Goal: Task Accomplishment & Management: Complete application form

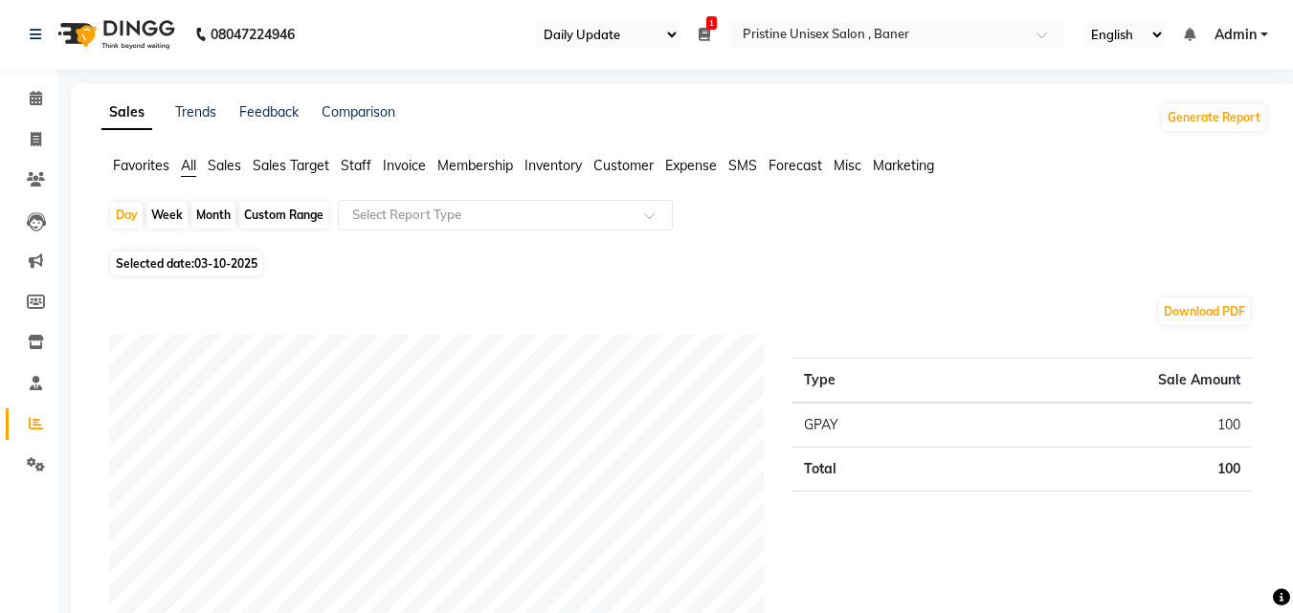
select select "110"
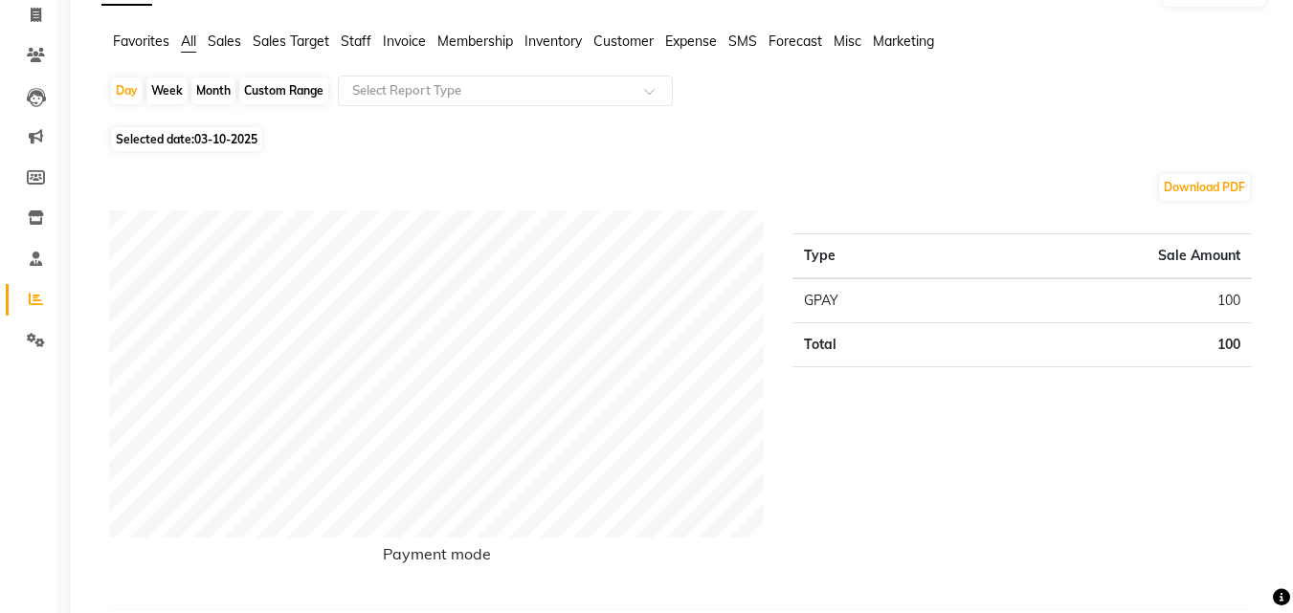
scroll to position [57, 0]
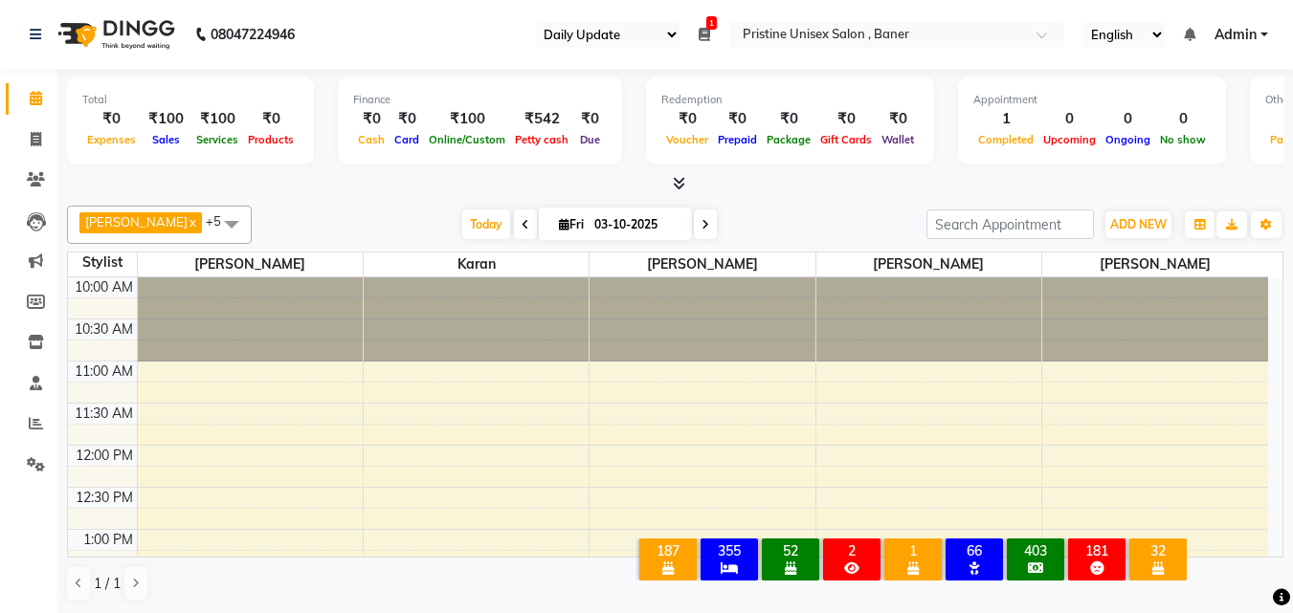
select select "110"
click at [39, 136] on icon at bounding box center [36, 139] width 11 height 14
select select "service"
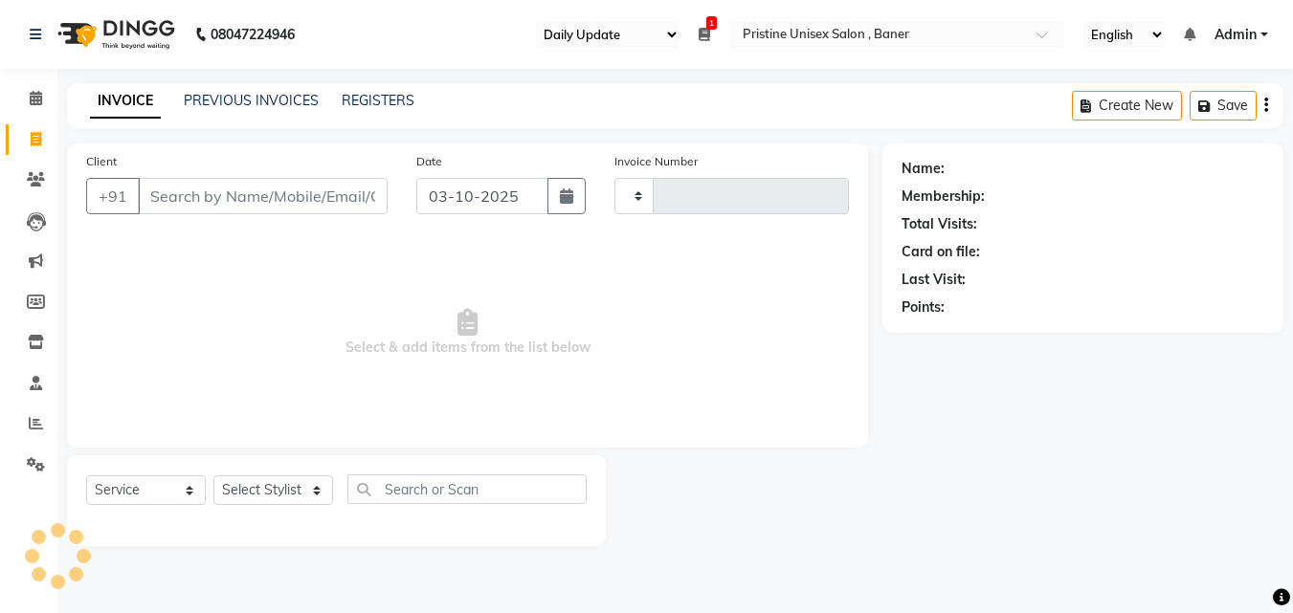
type input "1237"
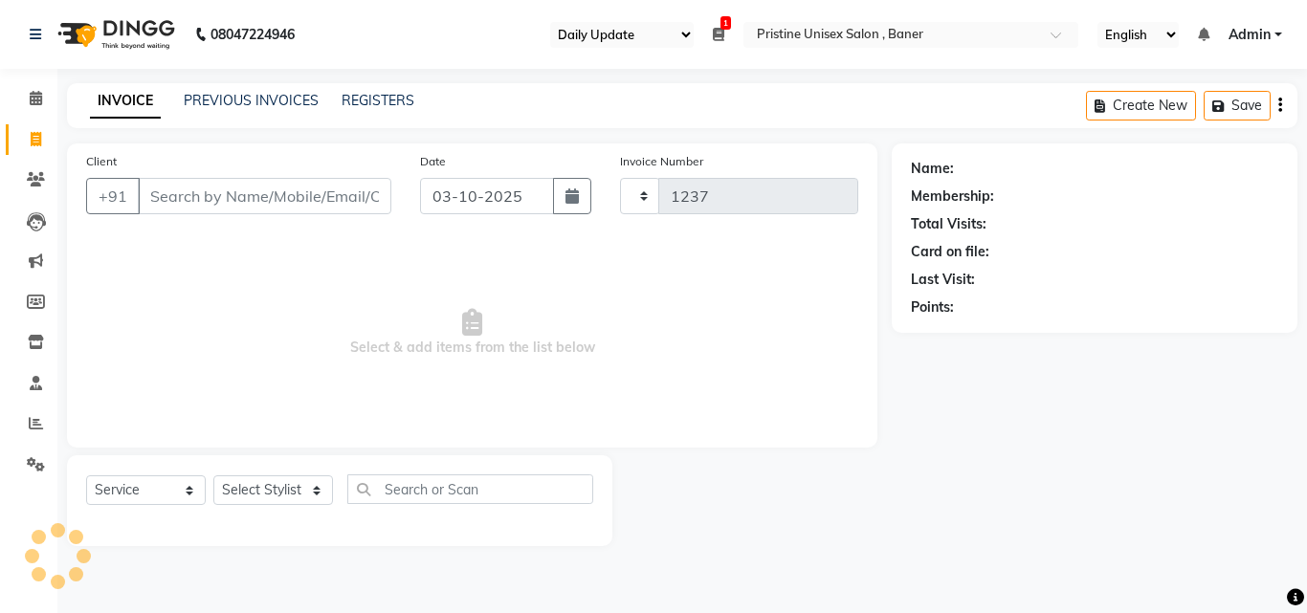
select select "6610"
click at [325, 194] on input "Client" at bounding box center [265, 196] width 254 height 36
click at [23, 170] on span at bounding box center [35, 180] width 33 height 22
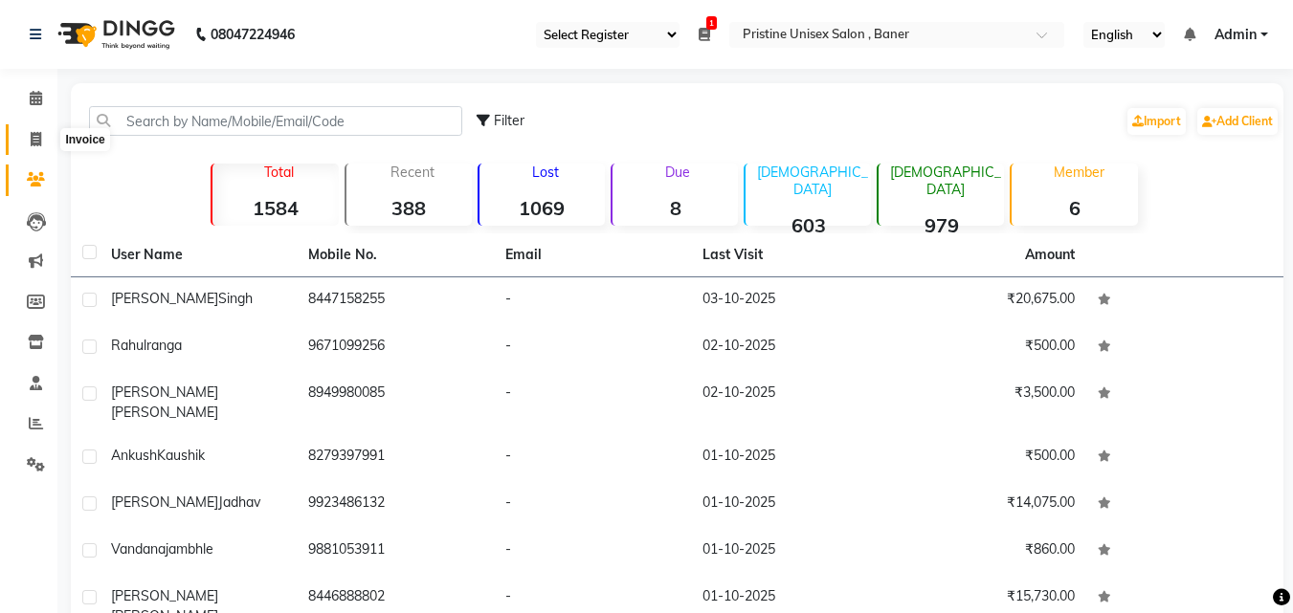
click at [31, 141] on icon at bounding box center [36, 139] width 11 height 14
select select "6610"
select select "service"
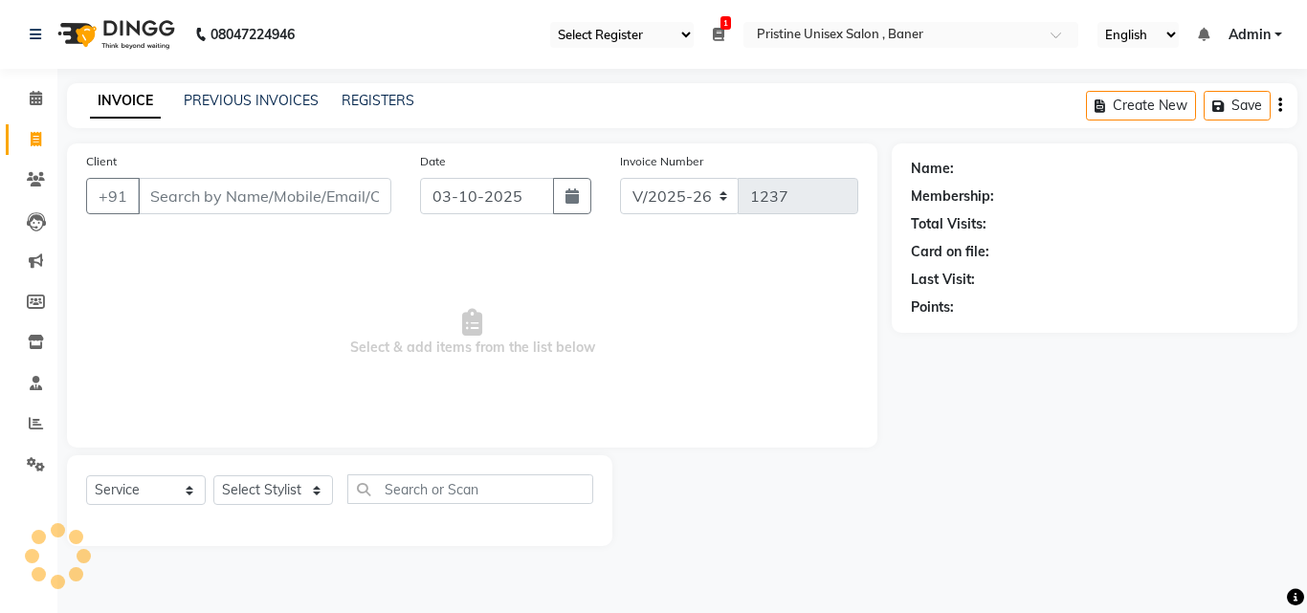
click at [202, 199] on input "Client" at bounding box center [265, 196] width 254 height 36
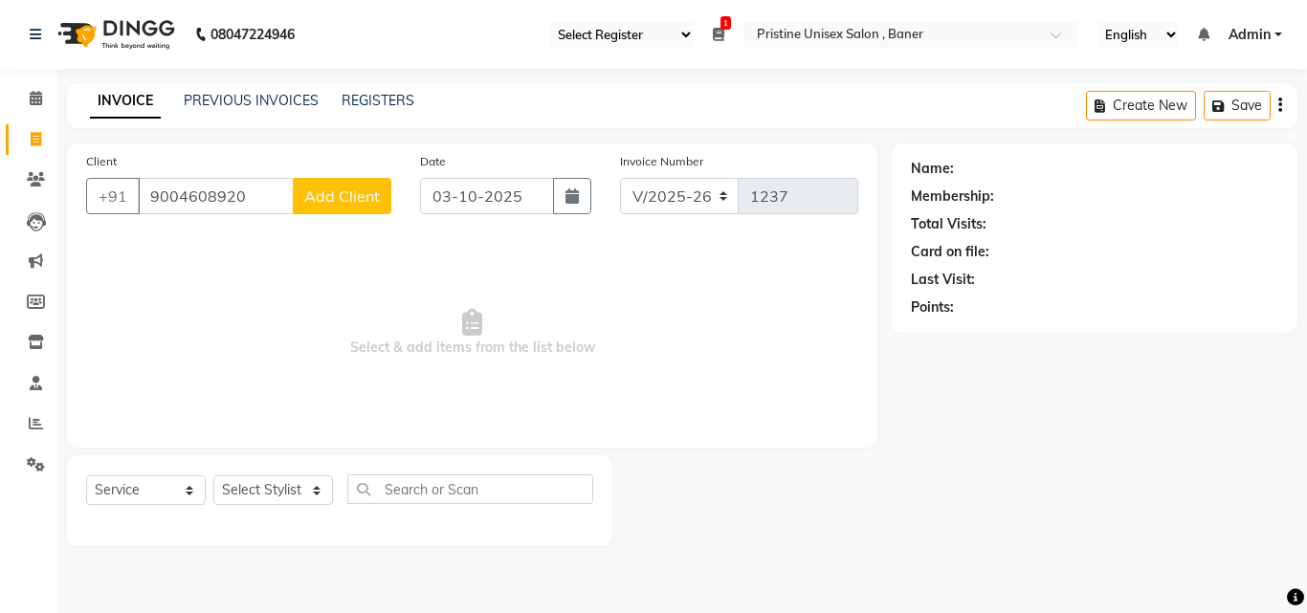
type input "9004608920"
click at [320, 199] on span "Add Client" at bounding box center [342, 196] width 76 height 19
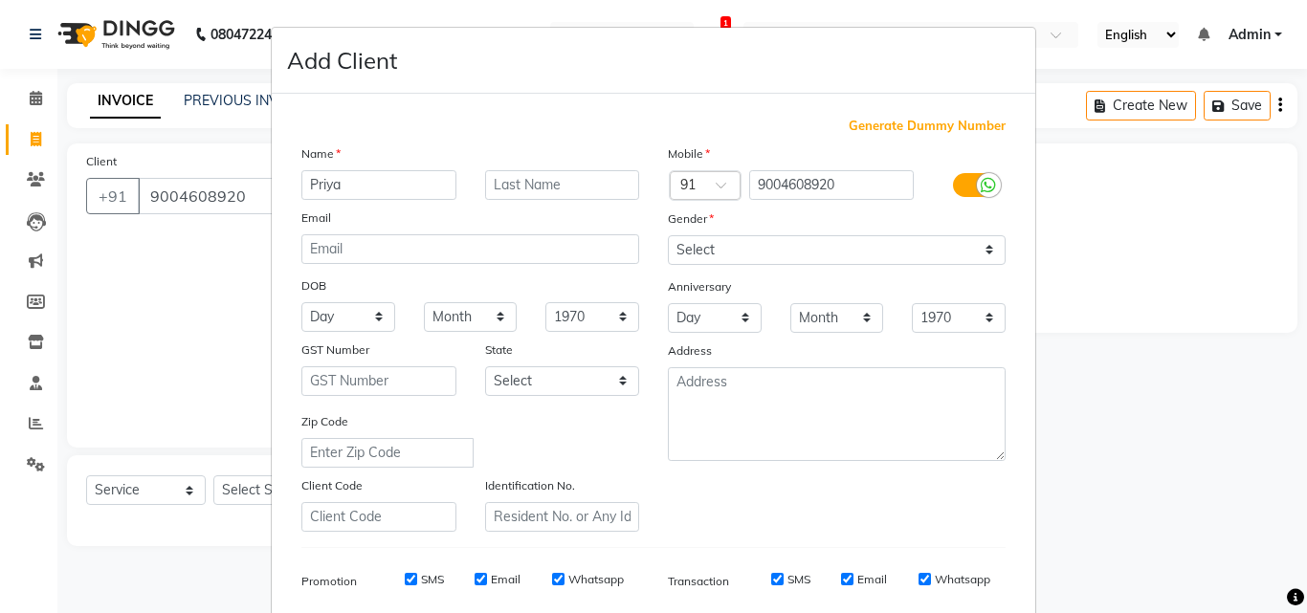
type input "Priya"
click at [583, 179] on input "text" at bounding box center [562, 185] width 155 height 30
type input "Gandhi"
click at [754, 256] on select "Select Male Female Other Prefer Not To Say" at bounding box center [837, 250] width 338 height 30
select select "female"
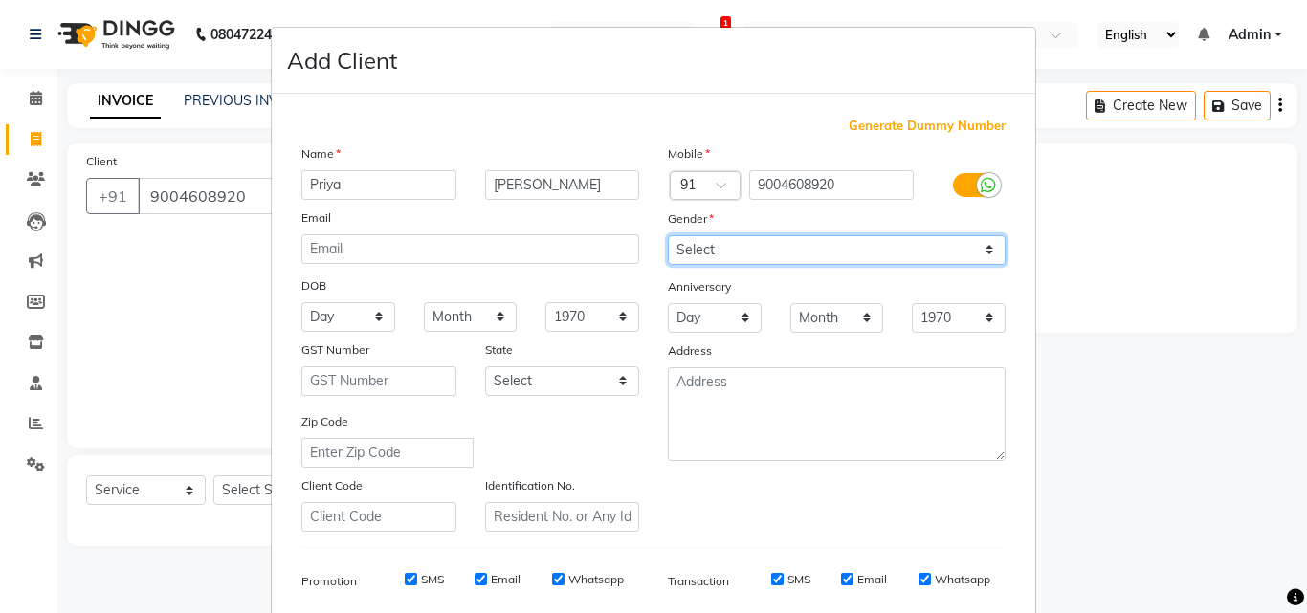
click at [668, 235] on select "Select Male Female Other Prefer Not To Say" at bounding box center [837, 250] width 338 height 30
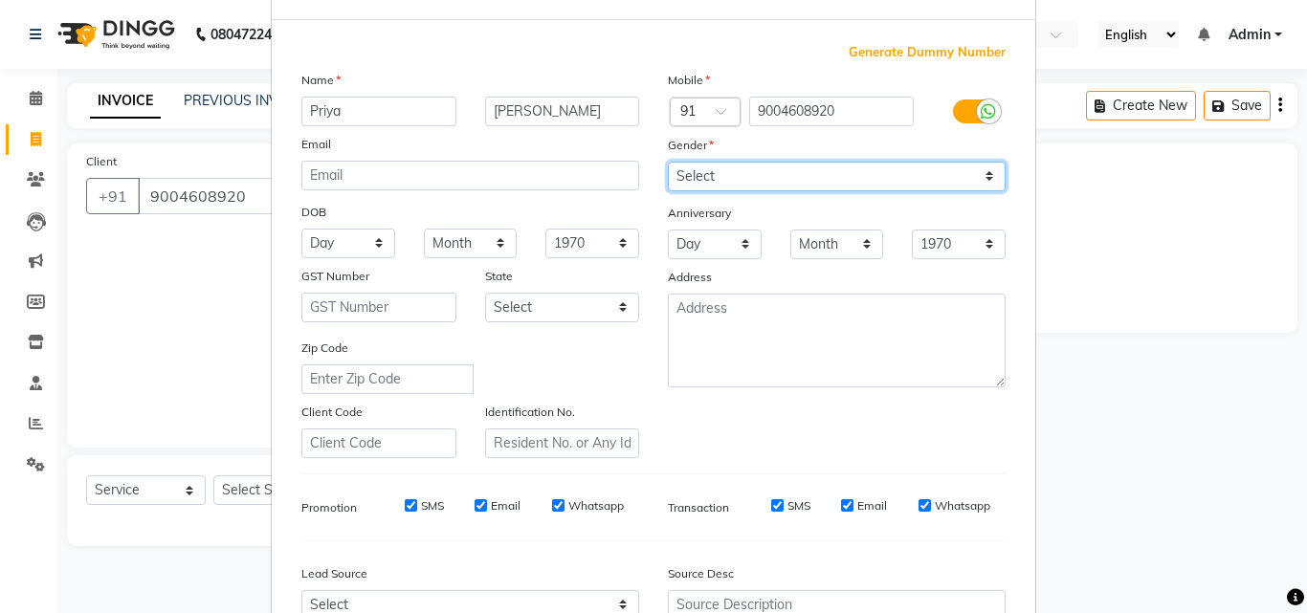
scroll to position [191, 0]
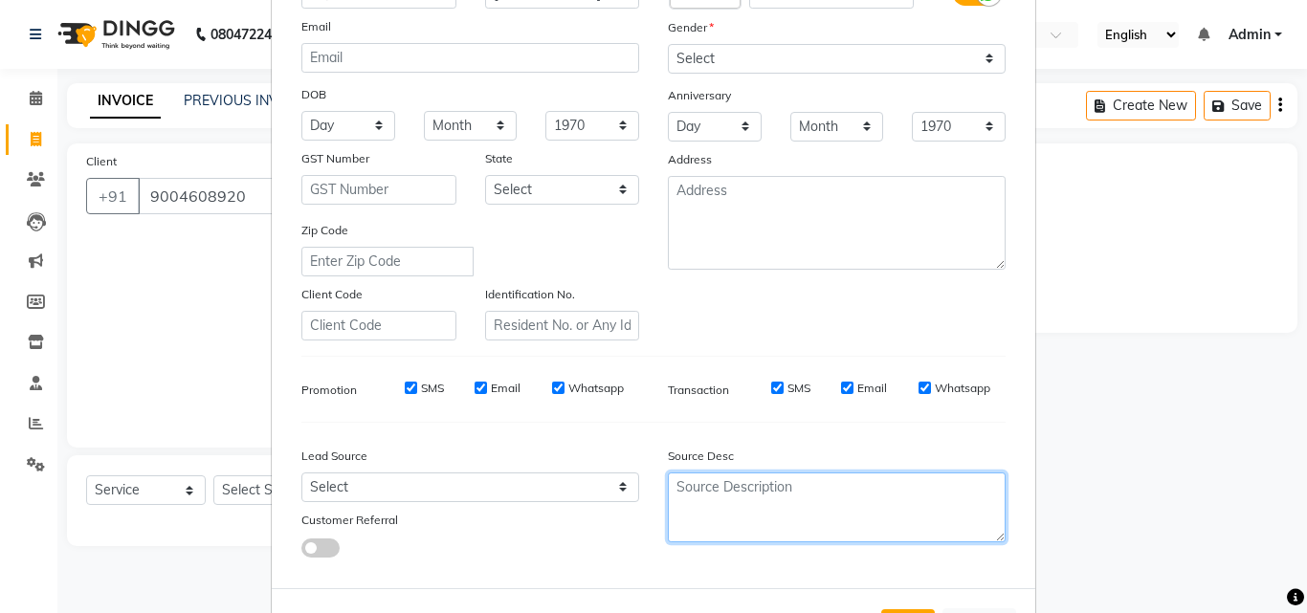
click at [739, 493] on textarea at bounding box center [837, 508] width 338 height 70
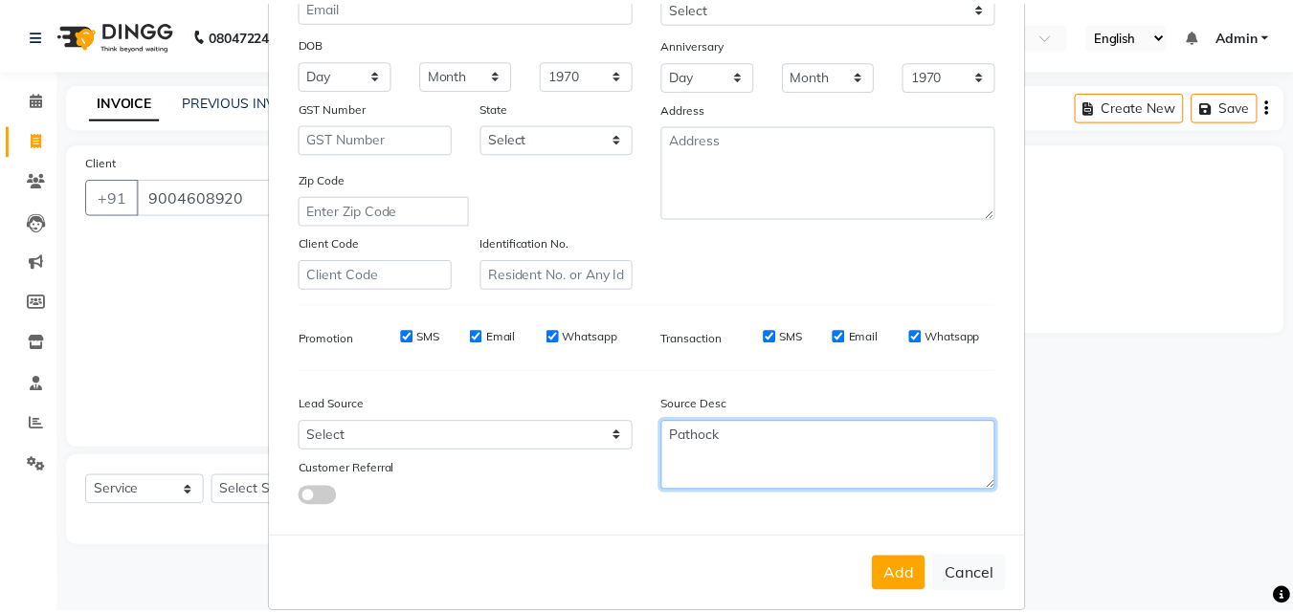
scroll to position [270, 0]
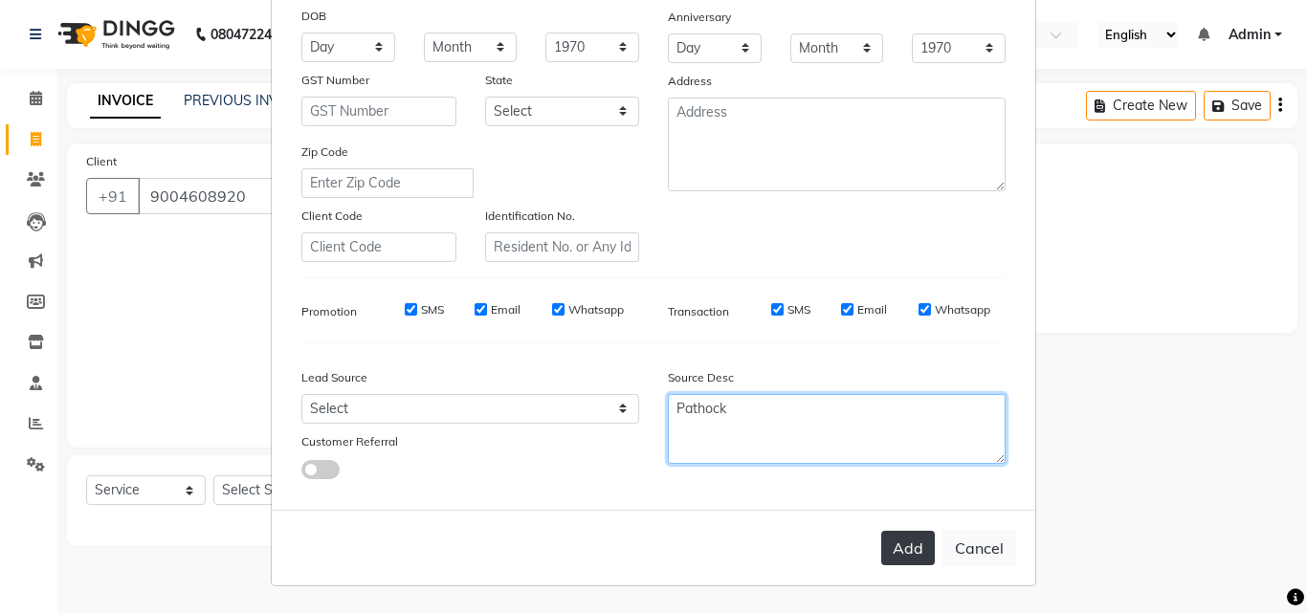
type textarea "Pathock"
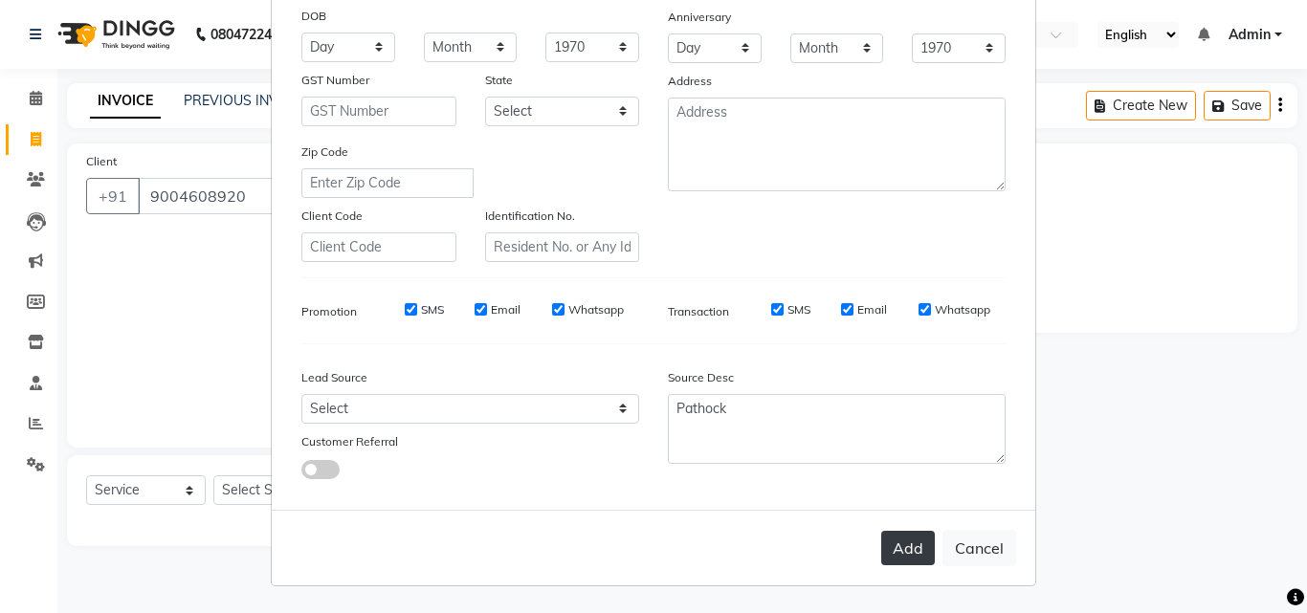
click at [912, 542] on button "Add" at bounding box center [908, 548] width 54 height 34
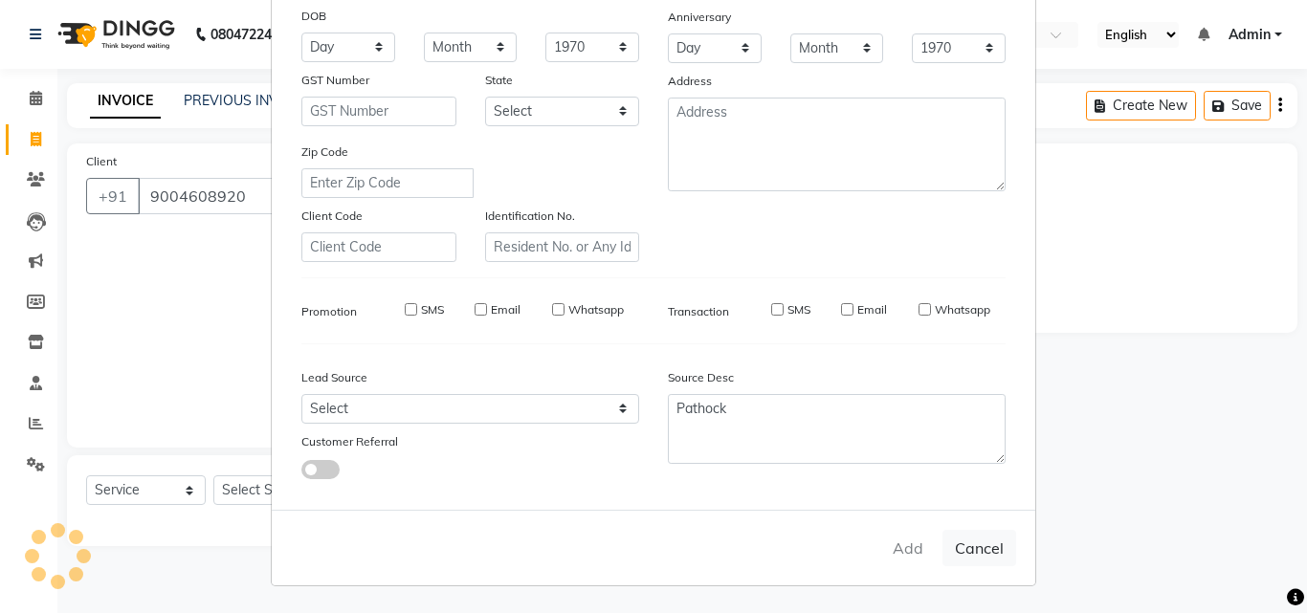
select select
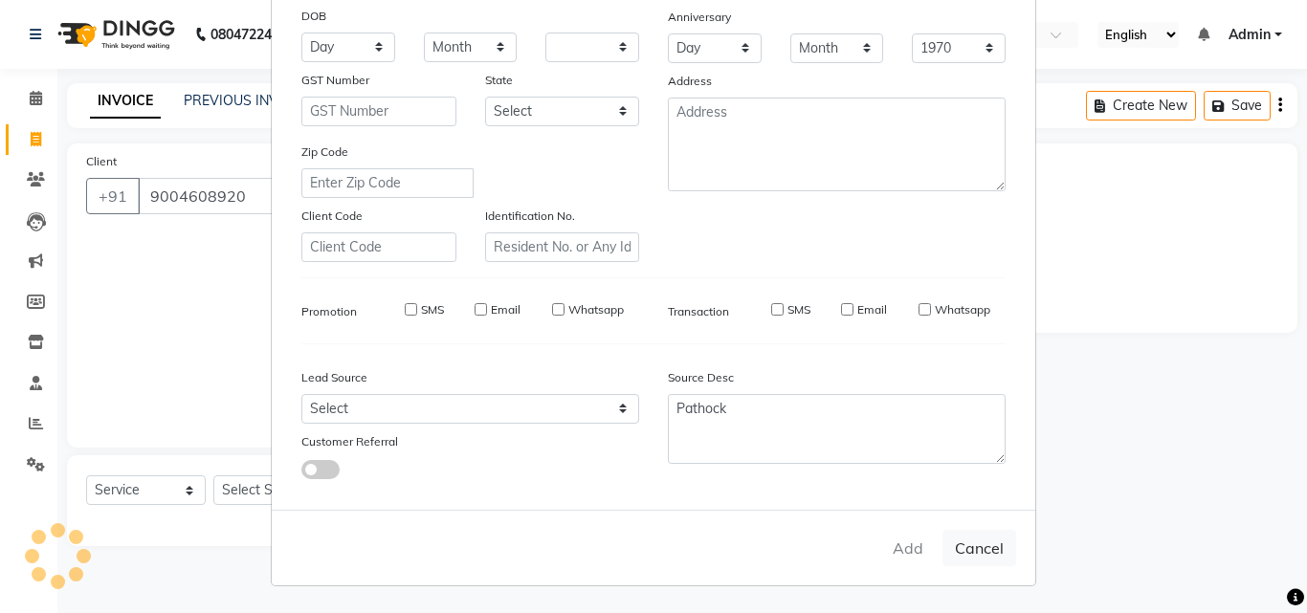
select select
checkbox input "false"
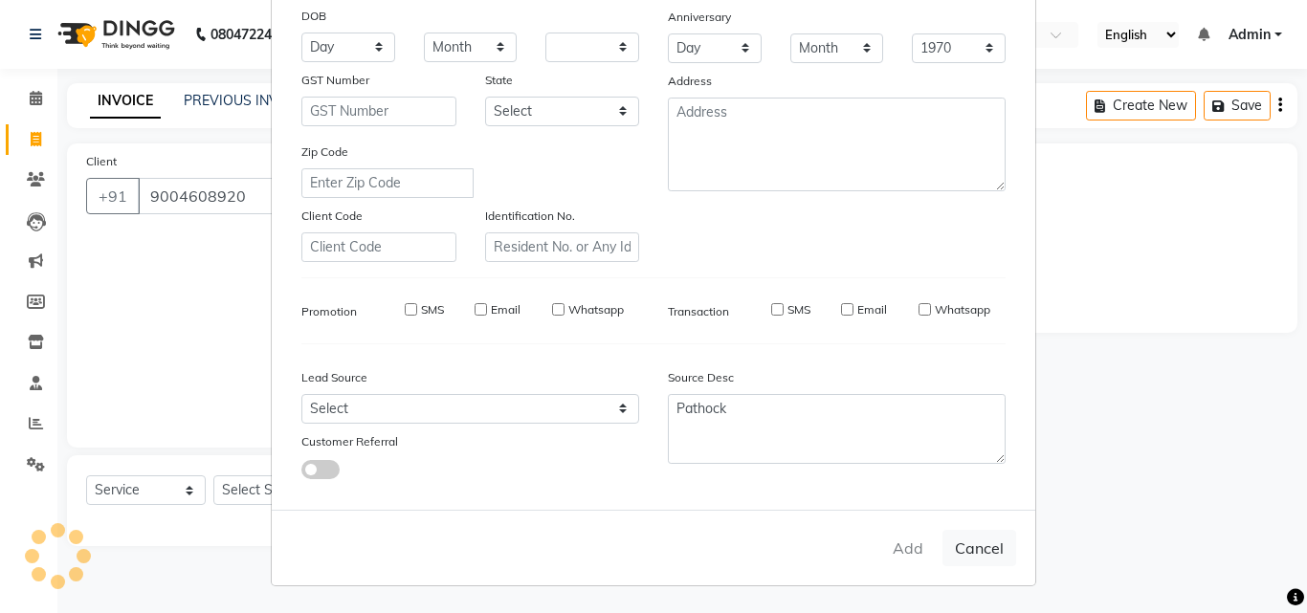
checkbox input "false"
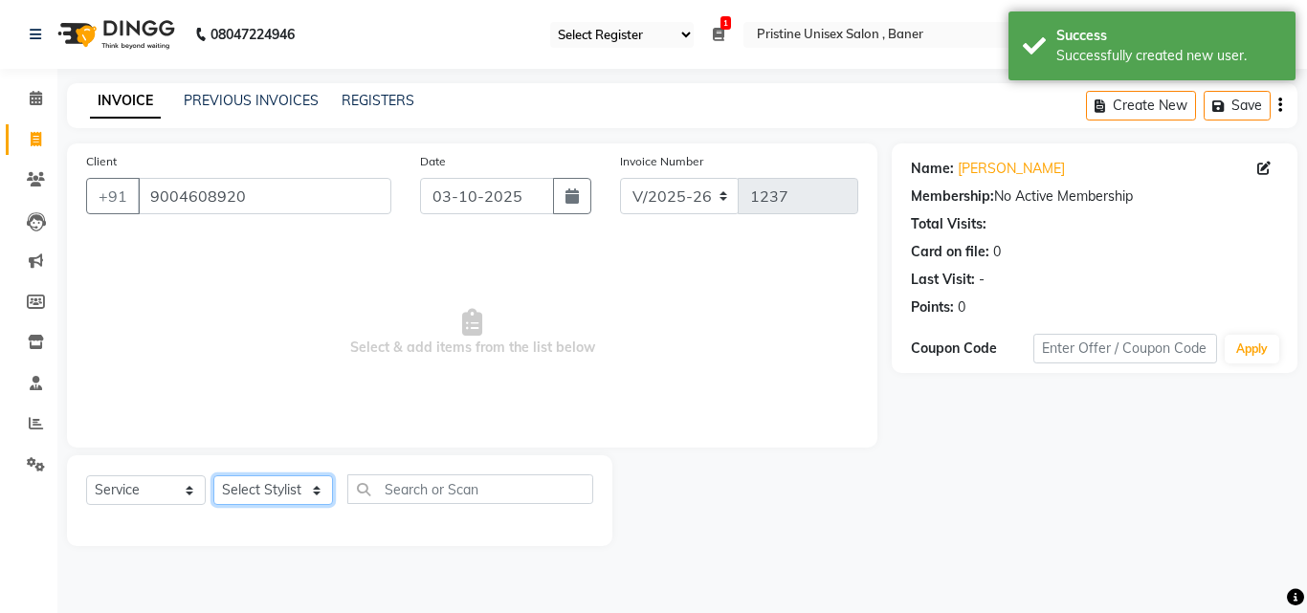
click at [252, 479] on select "Select Stylist ABHISHEKH Jaya Shinde Karan Mahesh Rasal Mohd Monish Ahmed monik…" at bounding box center [273, 490] width 120 height 30
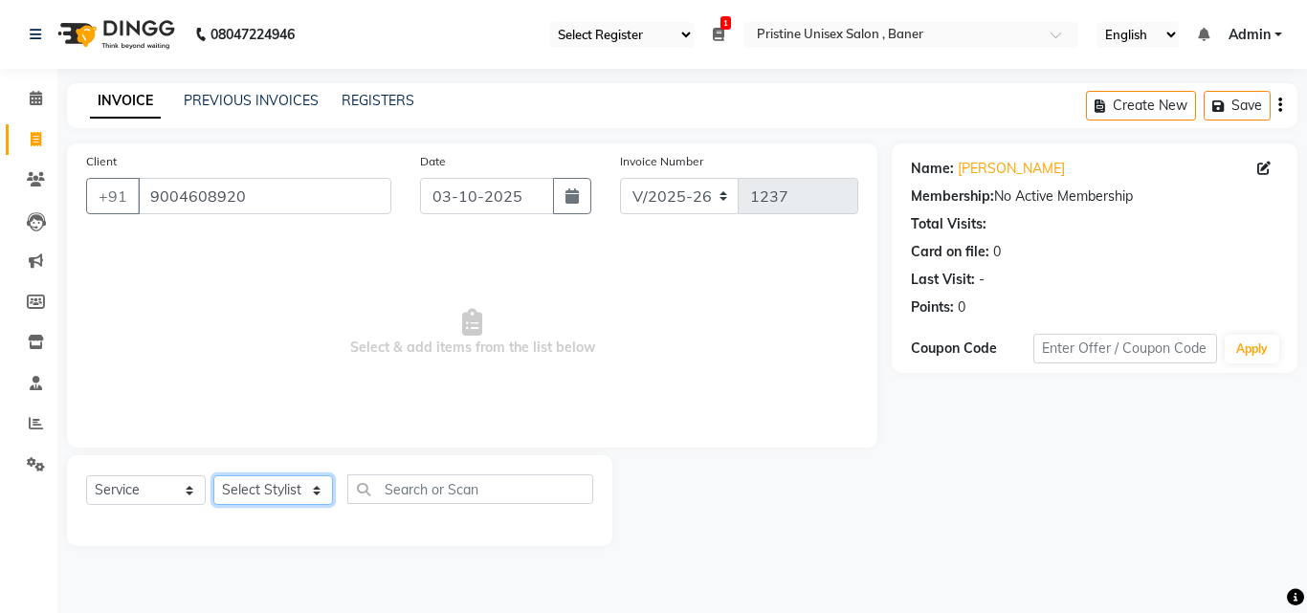
click at [300, 493] on select "Select Stylist ABHISHEKH Jaya Shinde Karan Mahesh Rasal Mohd Monish Ahmed monik…" at bounding box center [273, 490] width 120 height 30
select select "51203"
click at [213, 475] on select "Select Stylist ABHISHEKH Jaya Shinde Karan Mahesh Rasal Mohd Monish Ahmed monik…" at bounding box center [273, 490] width 120 height 30
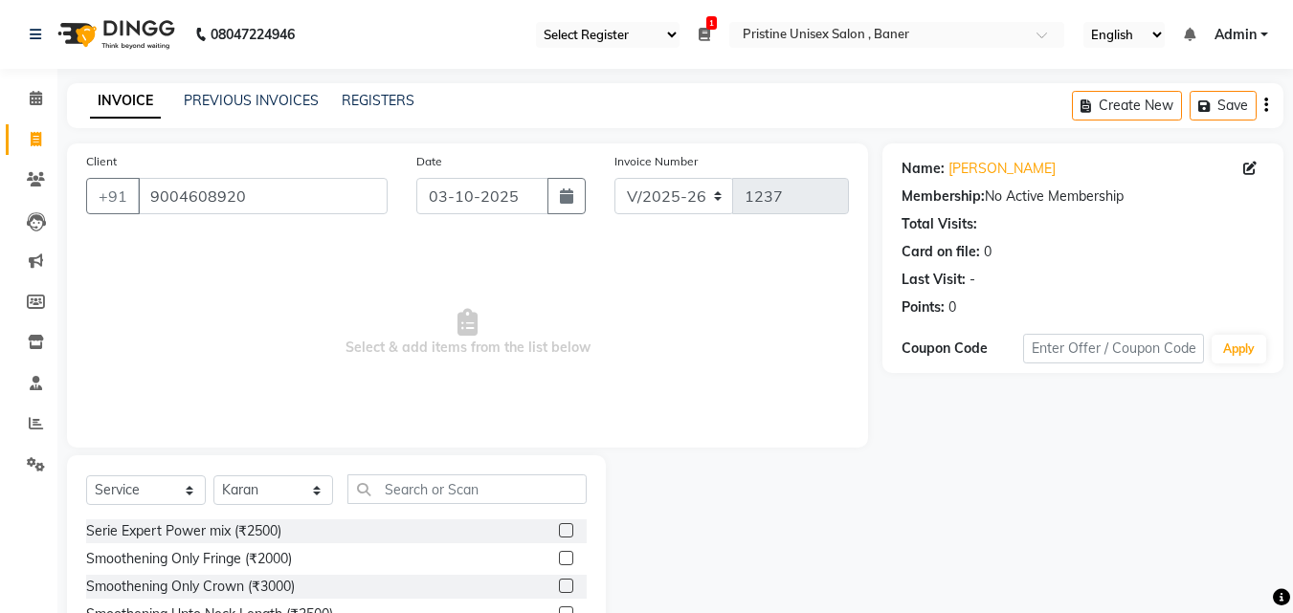
click at [426, 474] on div "Select Service Product Membership Package Voucher Prepaid Gift Card Select Styl…" at bounding box center [336, 596] width 539 height 282
click at [426, 491] on input "text" at bounding box center [466, 490] width 239 height 30
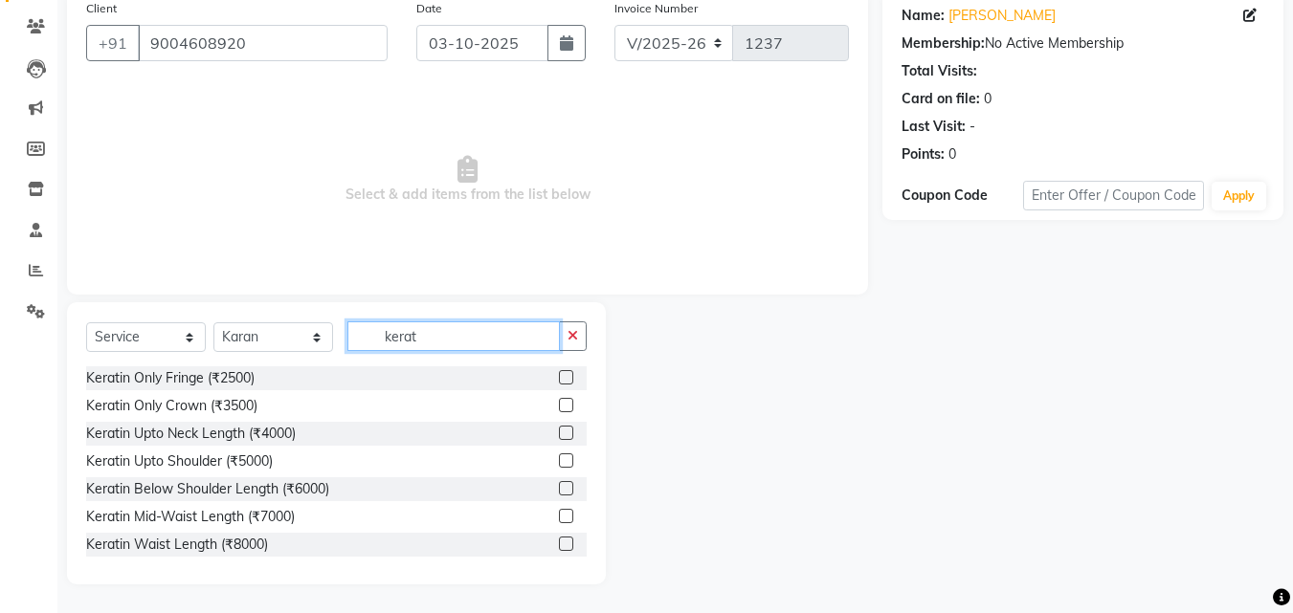
scroll to position [58, 0]
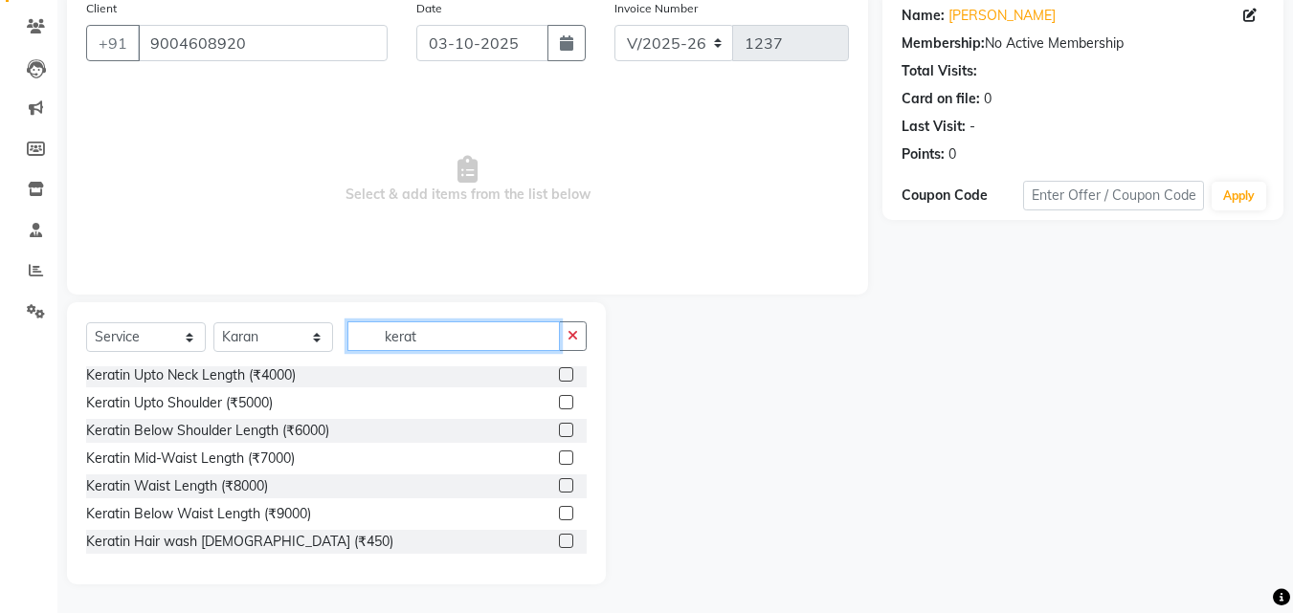
drag, startPoint x: 463, startPoint y: 342, endPoint x: 346, endPoint y: 332, distance: 117.1
click at [346, 332] on div "Select Service Product Membership Package Voucher Prepaid Gift Card Select Styl…" at bounding box center [336, 343] width 500 height 45
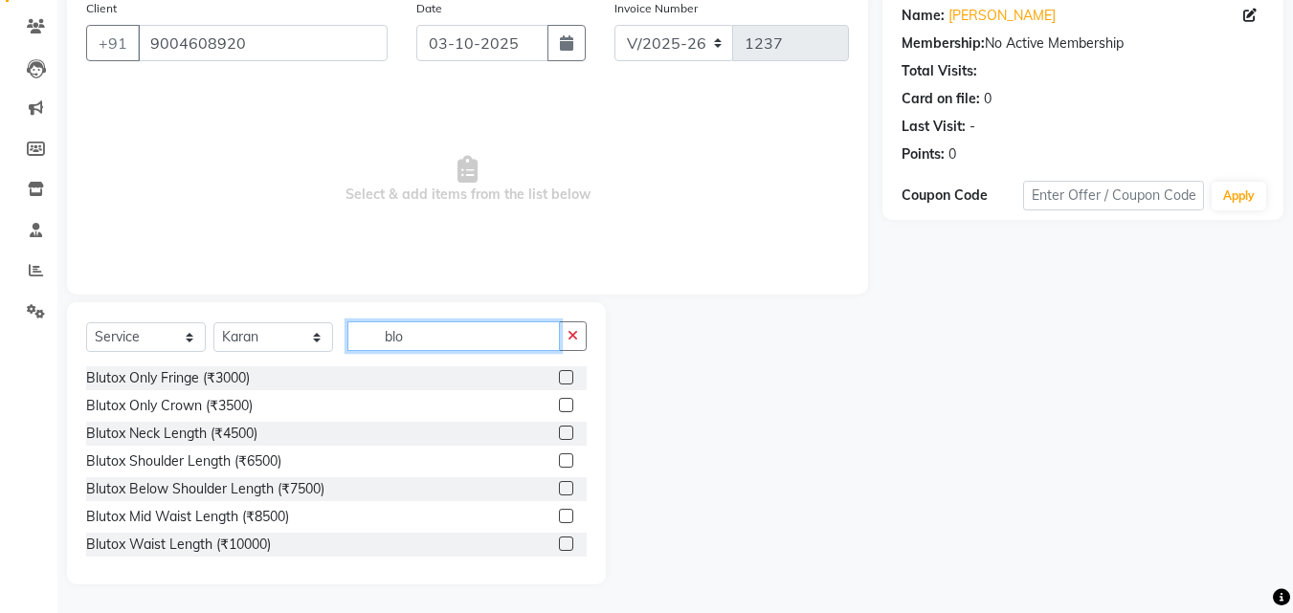
scroll to position [128, 0]
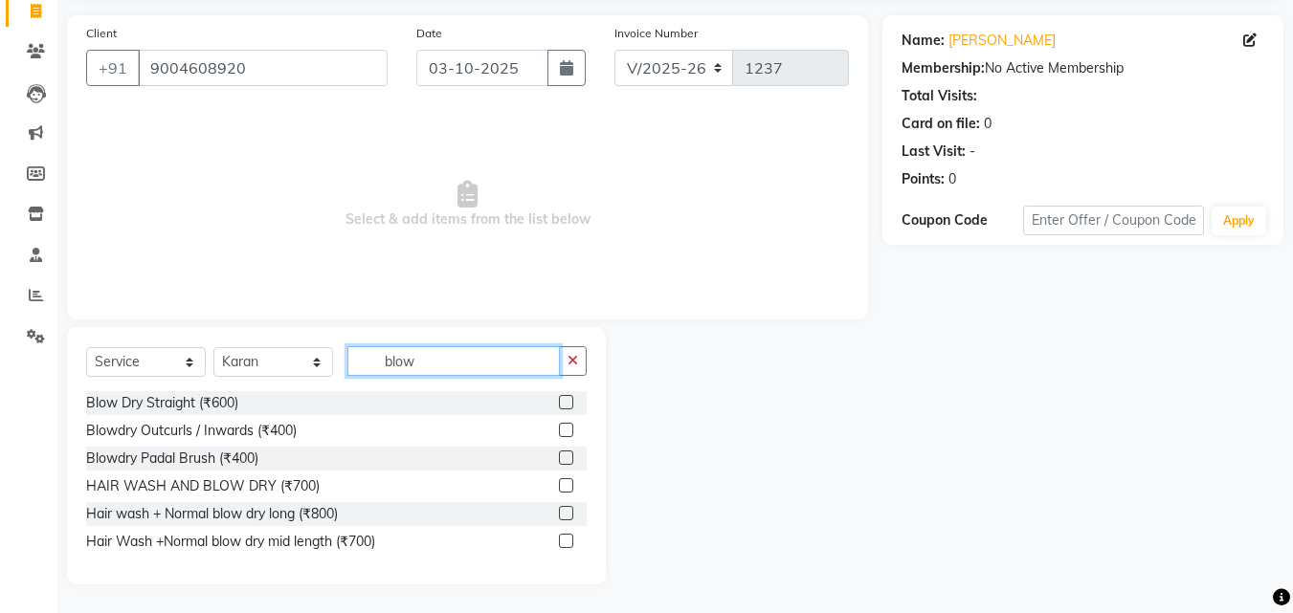
type input "blow"
click at [570, 429] on label at bounding box center [566, 430] width 14 height 14
click at [570, 429] on input "checkbox" at bounding box center [565, 431] width 12 height 12
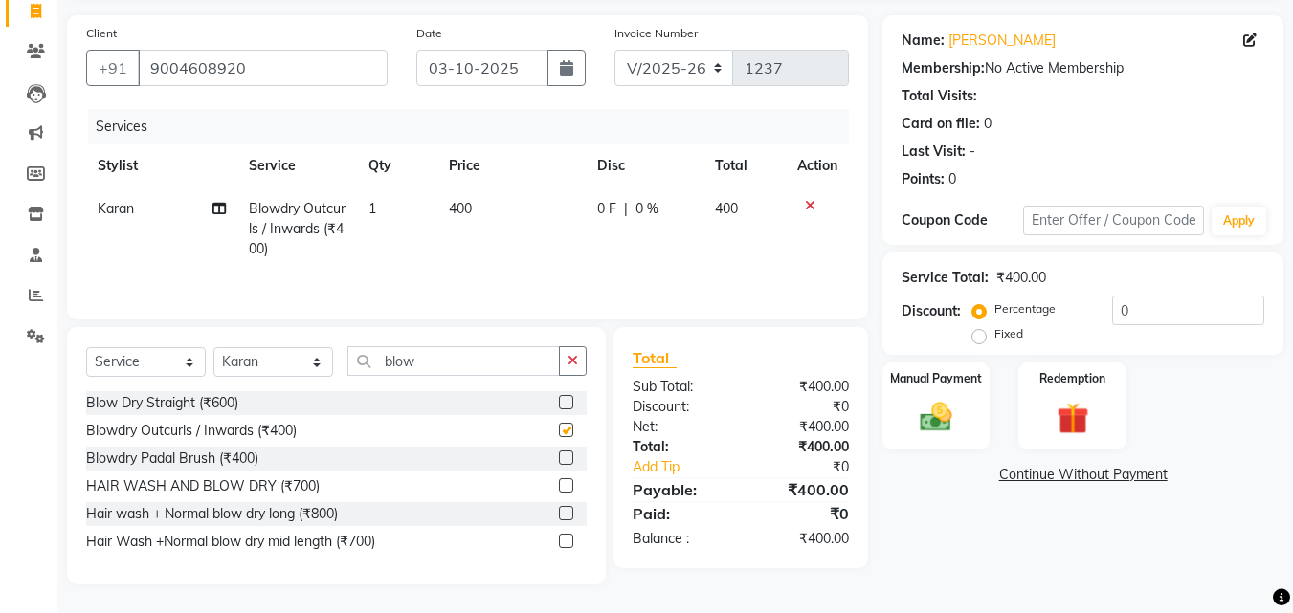
checkbox input "false"
drag, startPoint x: 468, startPoint y: 360, endPoint x: 334, endPoint y: 356, distance: 134.0
click at [334, 356] on div "Select Service Product Membership Package Voucher Prepaid Gift Card Select Styl…" at bounding box center [336, 368] width 500 height 45
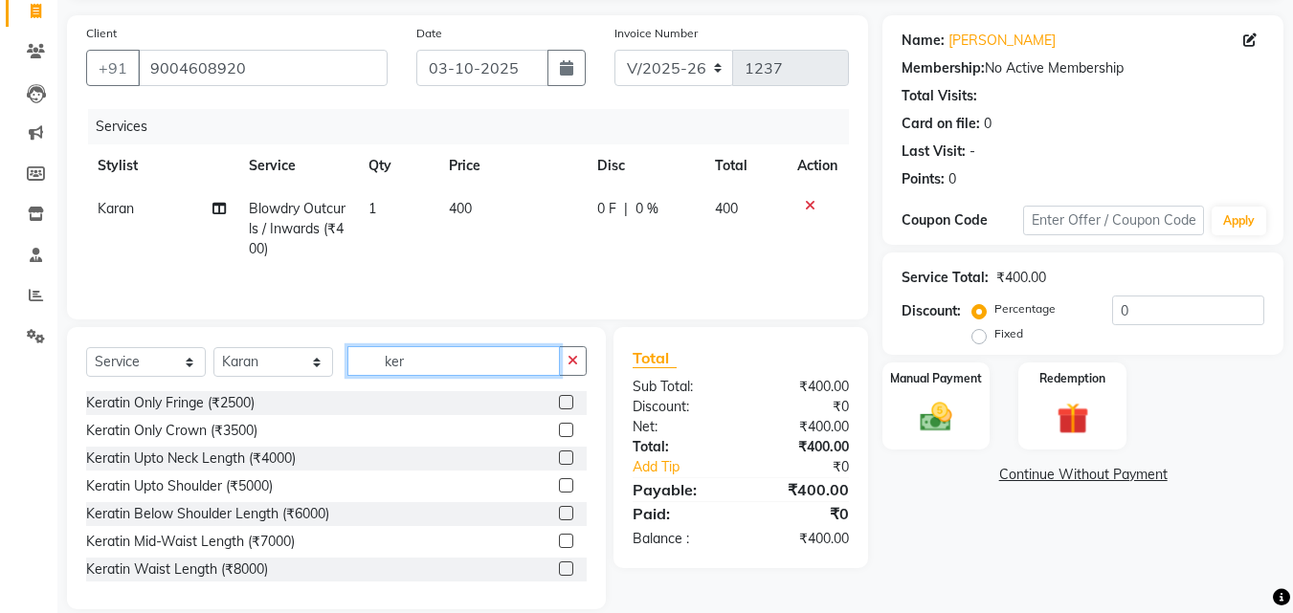
drag, startPoint x: 466, startPoint y: 362, endPoint x: 360, endPoint y: 349, distance: 106.9
click at [360, 349] on input "ker" at bounding box center [453, 361] width 212 height 30
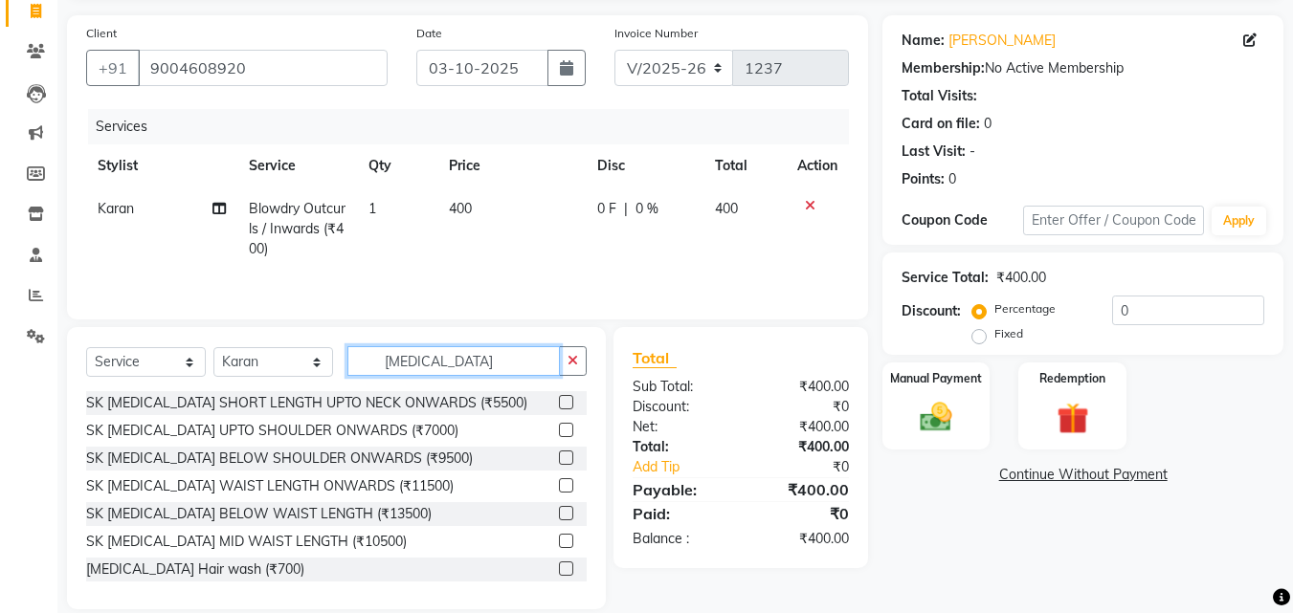
type input "botox"
click at [559, 566] on label at bounding box center [566, 569] width 14 height 14
click at [559, 566] on input "checkbox" at bounding box center [565, 570] width 12 height 12
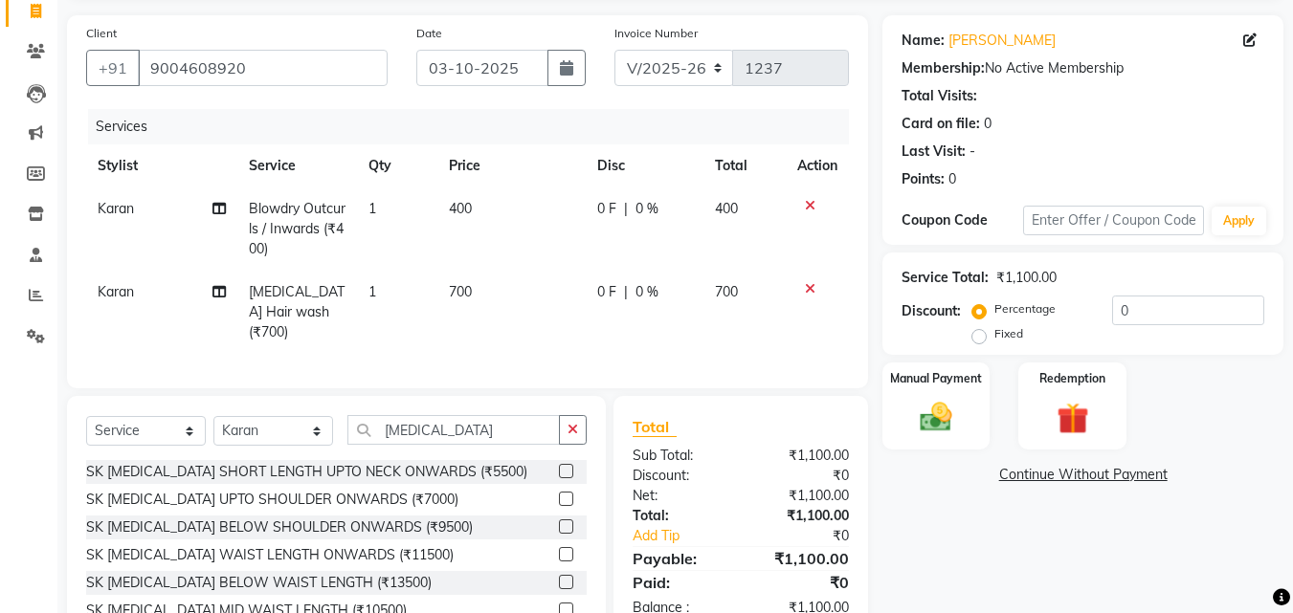
checkbox input "false"
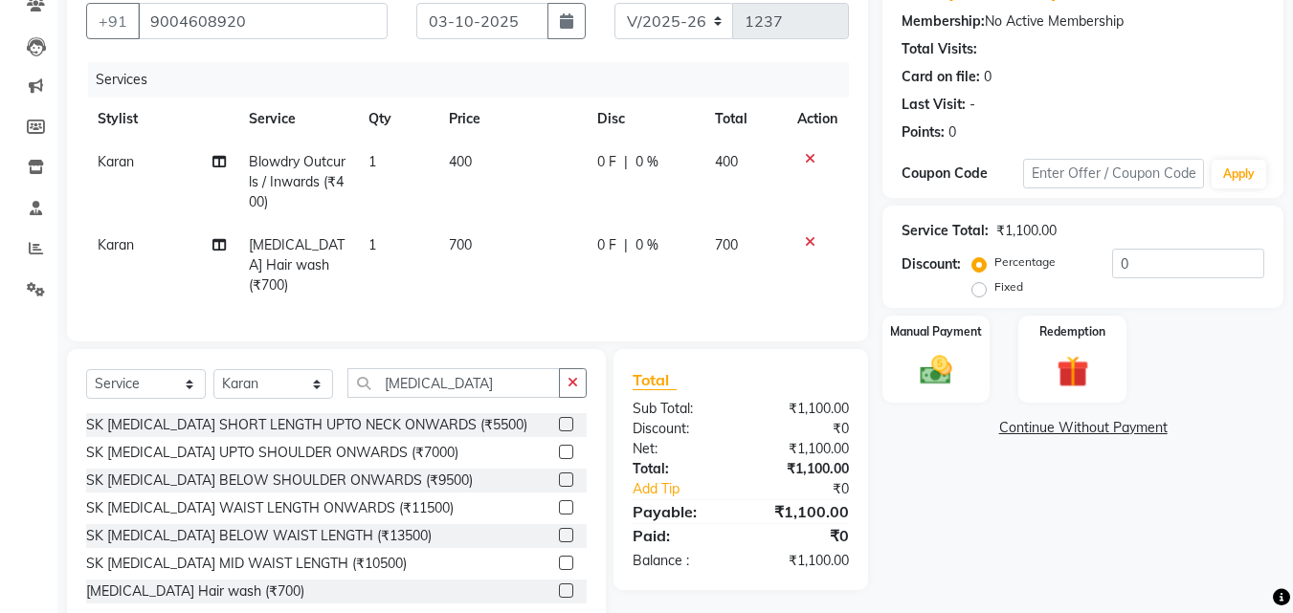
scroll to position [216, 0]
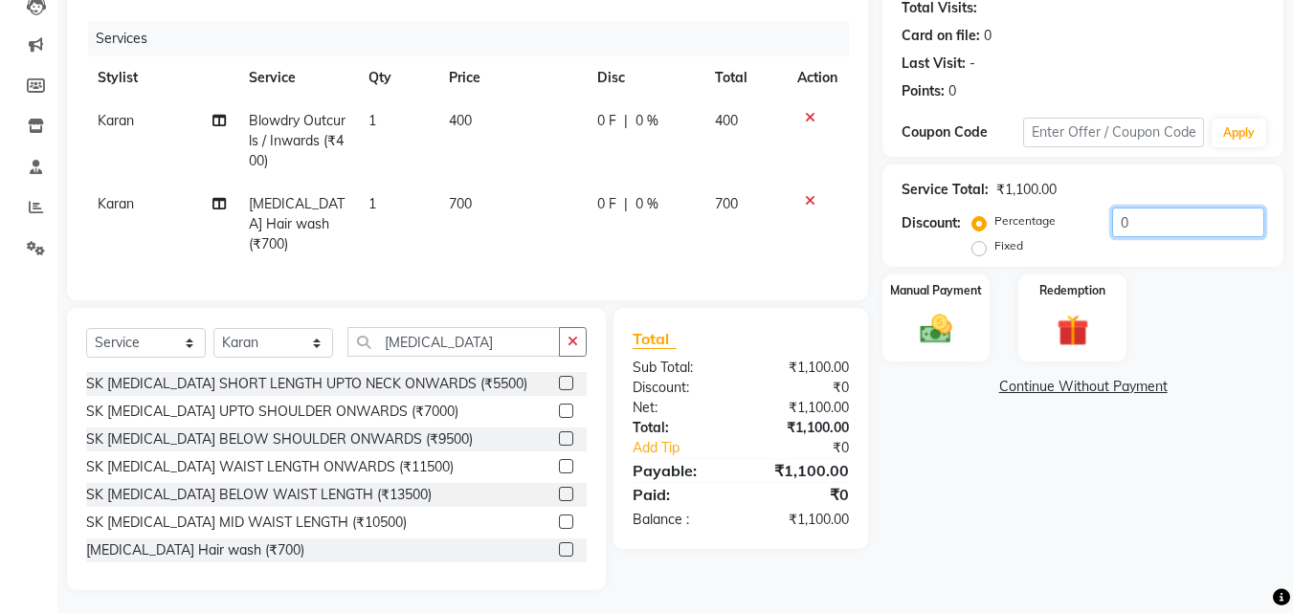
click at [1154, 226] on input "0" at bounding box center [1188, 223] width 152 height 30
drag, startPoint x: 1154, startPoint y: 226, endPoint x: 1082, endPoint y: 219, distance: 72.1
click at [1082, 219] on div "Percentage Fixed 0" at bounding box center [1120, 234] width 288 height 52
drag, startPoint x: 1135, startPoint y: 216, endPoint x: 1100, endPoint y: 217, distance: 34.5
click at [1100, 217] on div "Percentage Fixed 10" at bounding box center [1120, 234] width 288 height 52
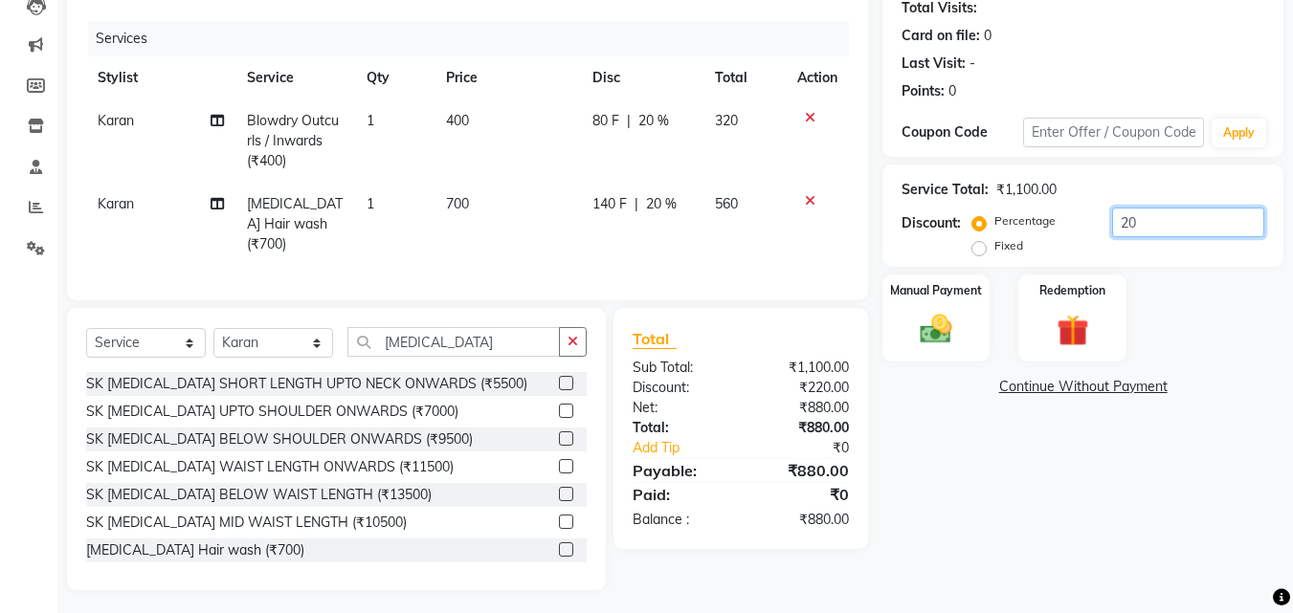
type input "20"
click at [1021, 482] on div "Name: Priya Gandhi Membership: No Active Membership Total Visits: Card on file:…" at bounding box center [1089, 258] width 415 height 663
click at [463, 199] on span "700" at bounding box center [457, 203] width 23 height 17
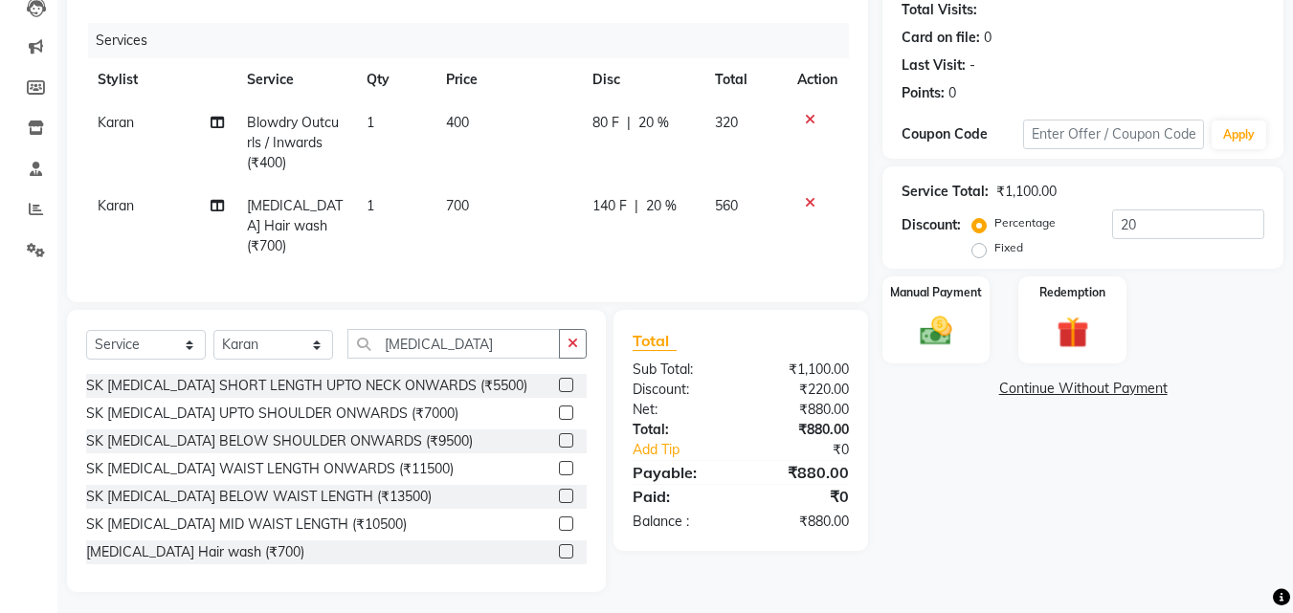
click at [463, 199] on td "700" at bounding box center [507, 226] width 146 height 83
select select "51203"
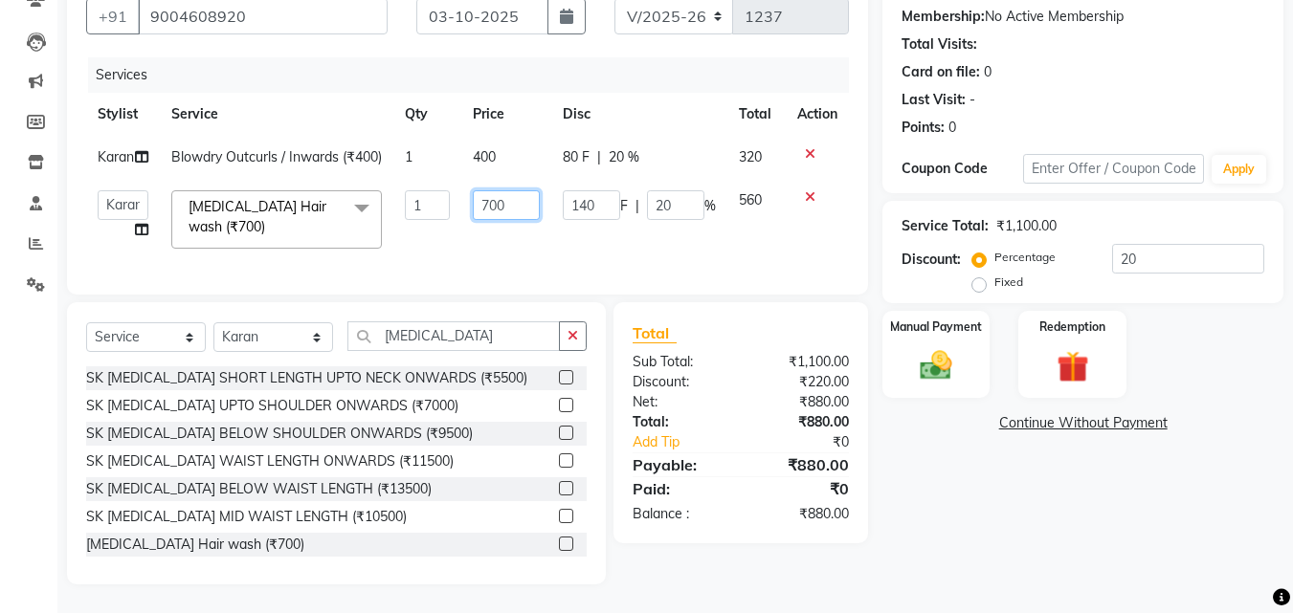
click at [496, 190] on input "700" at bounding box center [506, 205] width 66 height 30
type input "500"
click at [542, 221] on td "500" at bounding box center [505, 219] width 89 height 81
select select "51203"
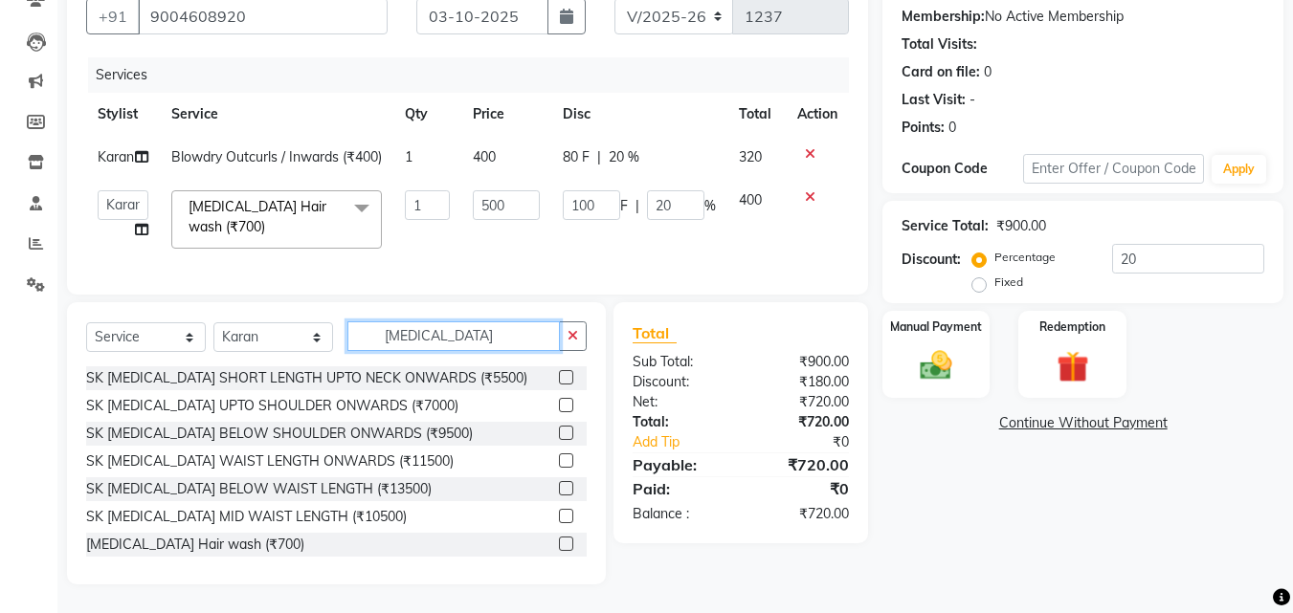
drag, startPoint x: 494, startPoint y: 327, endPoint x: 327, endPoint y: 342, distance: 167.1
click at [327, 342] on div "Select Service Product Membership Package Voucher Prepaid Gift Card Select Styl…" at bounding box center [336, 343] width 500 height 45
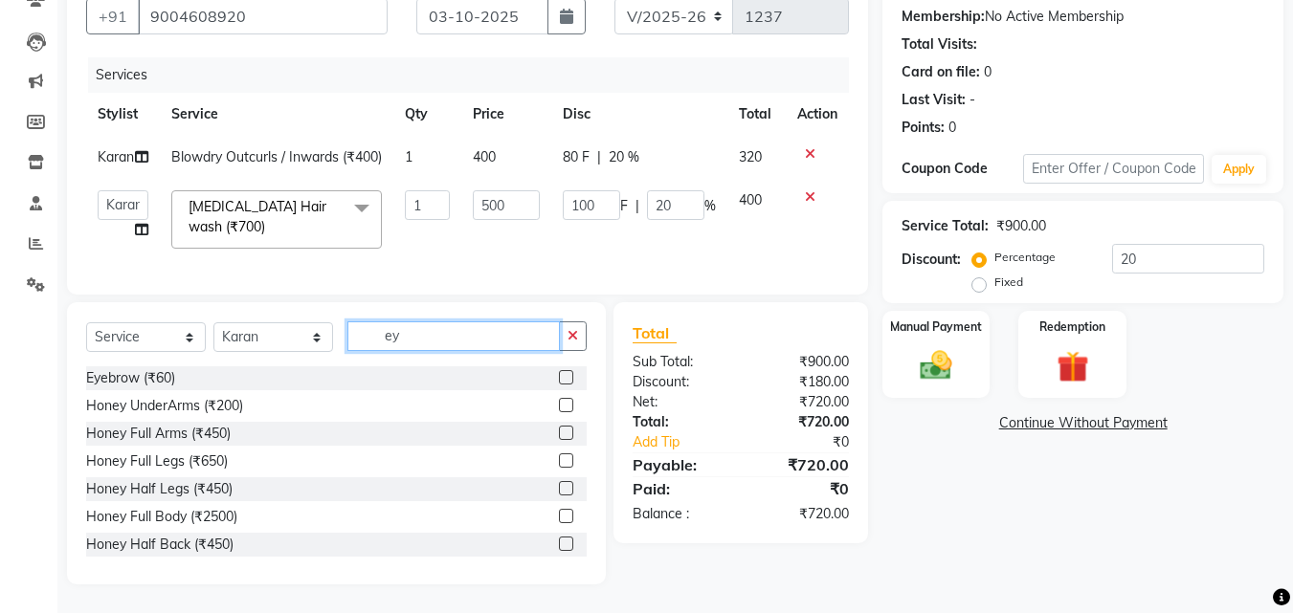
type input "ey"
click at [559, 370] on label at bounding box center [566, 377] width 14 height 14
click at [559, 372] on input "checkbox" at bounding box center [565, 378] width 12 height 12
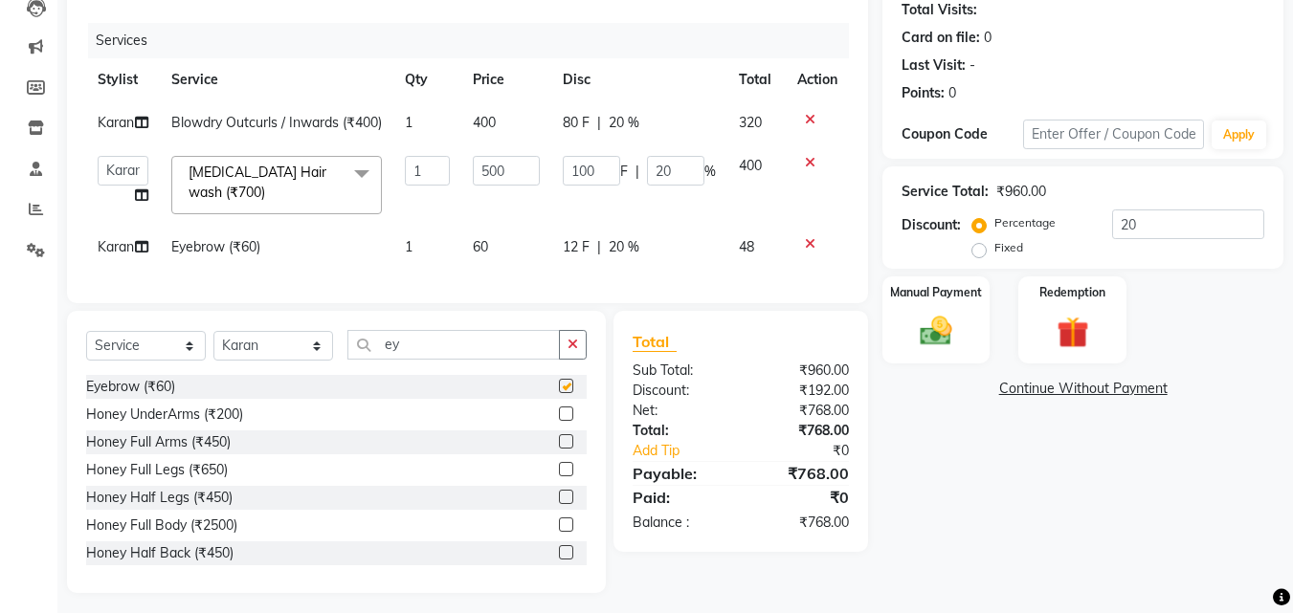
checkbox input "false"
drag, startPoint x: 460, startPoint y: 396, endPoint x: 339, endPoint y: 395, distance: 121.5
click at [339, 375] on div "Select Service Product Membership Package Voucher Prepaid Gift Card Select Styl…" at bounding box center [336, 352] width 500 height 45
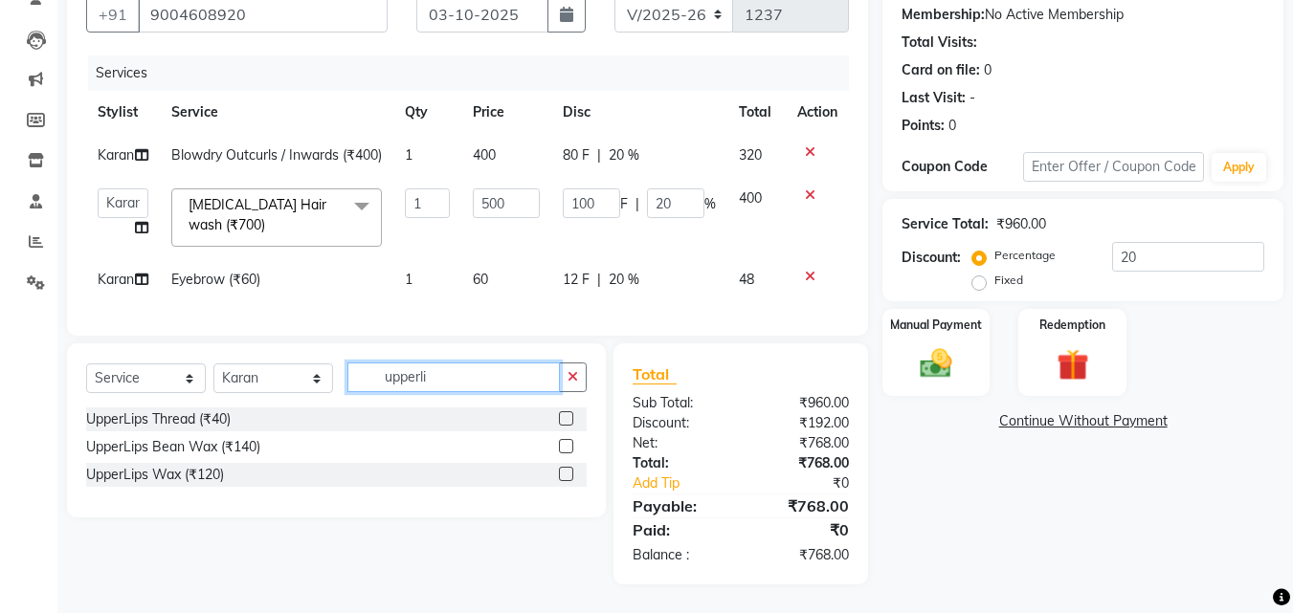
scroll to position [236, 0]
type input "upperli"
click at [572, 420] on label at bounding box center [566, 418] width 14 height 14
click at [571, 420] on input "checkbox" at bounding box center [565, 419] width 12 height 12
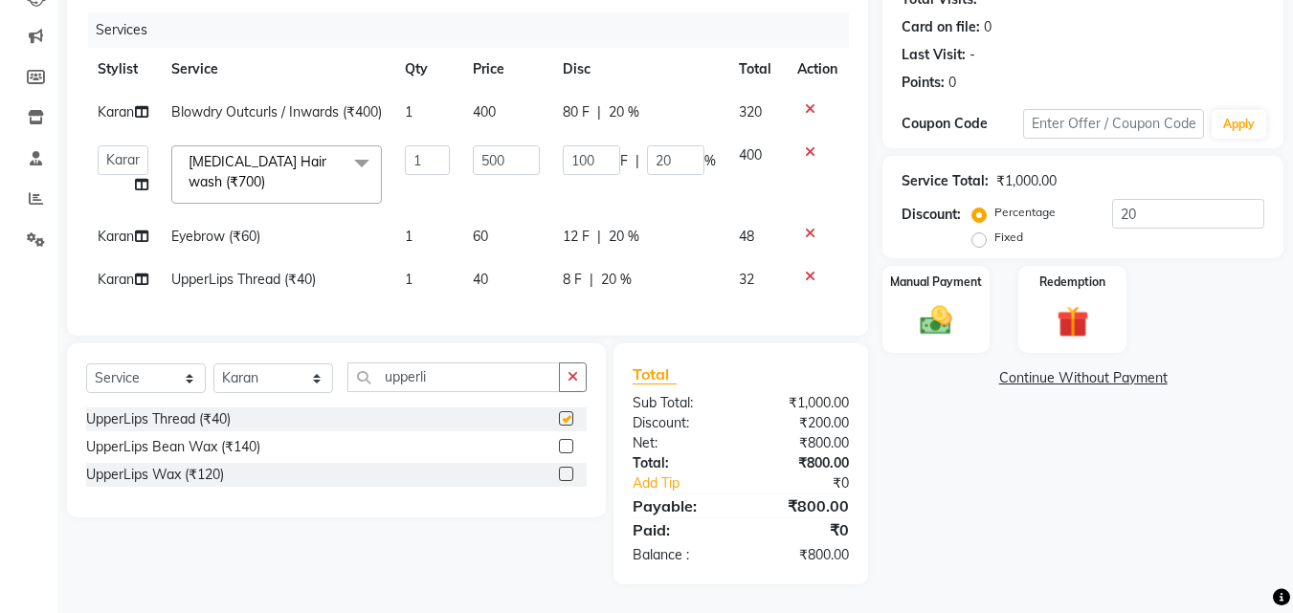
checkbox input "false"
click at [638, 227] on span "20 %" at bounding box center [623, 237] width 31 height 20
select select "51203"
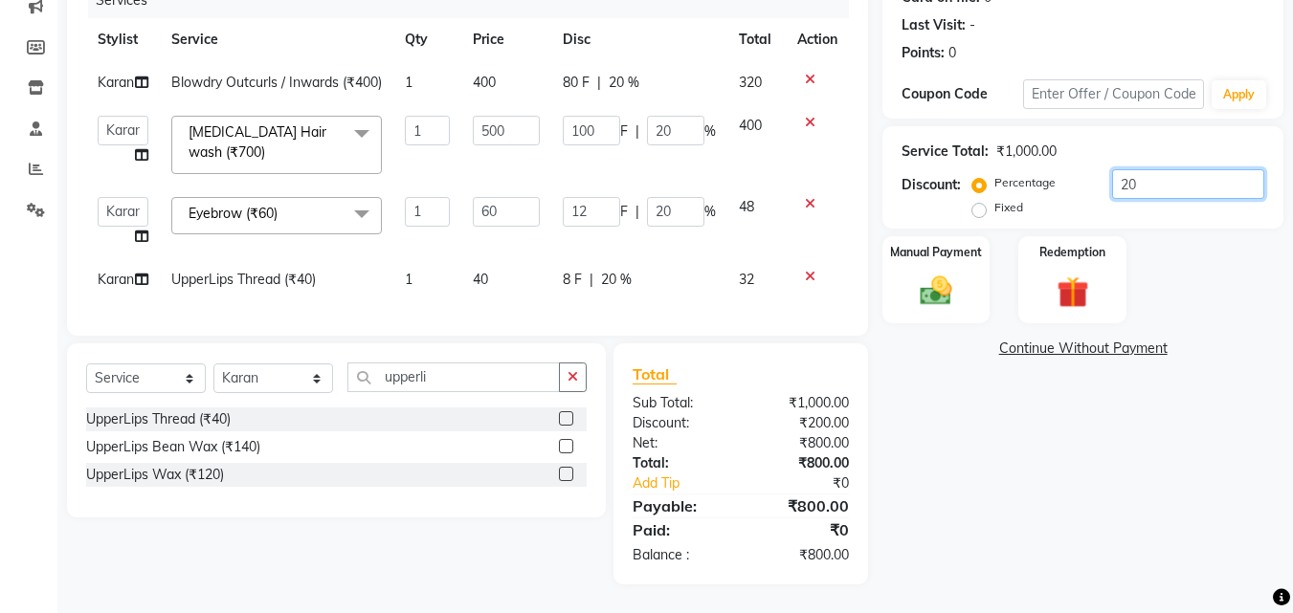
drag, startPoint x: 1149, startPoint y: 131, endPoint x: 1081, endPoint y: 132, distance: 67.9
click at [1081, 169] on div "Percentage Fixed 20" at bounding box center [1120, 195] width 288 height 52
type input "1"
type input "5"
type input "1"
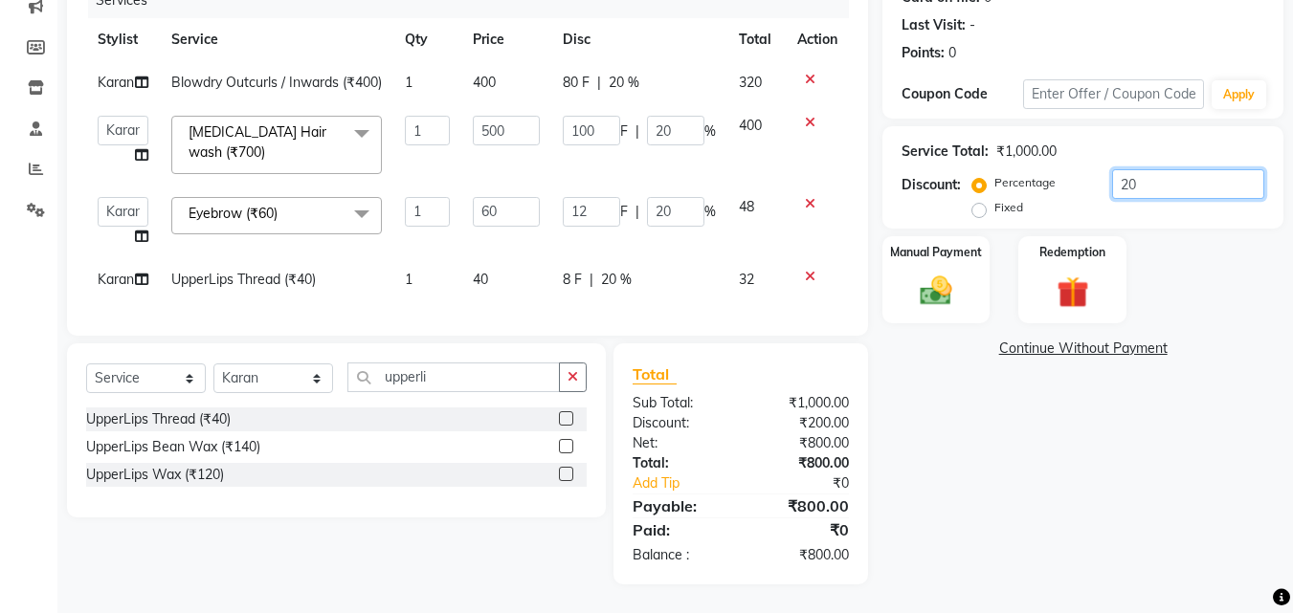
type input "0.6"
type input "1"
type input "10"
type input "50"
type input "10"
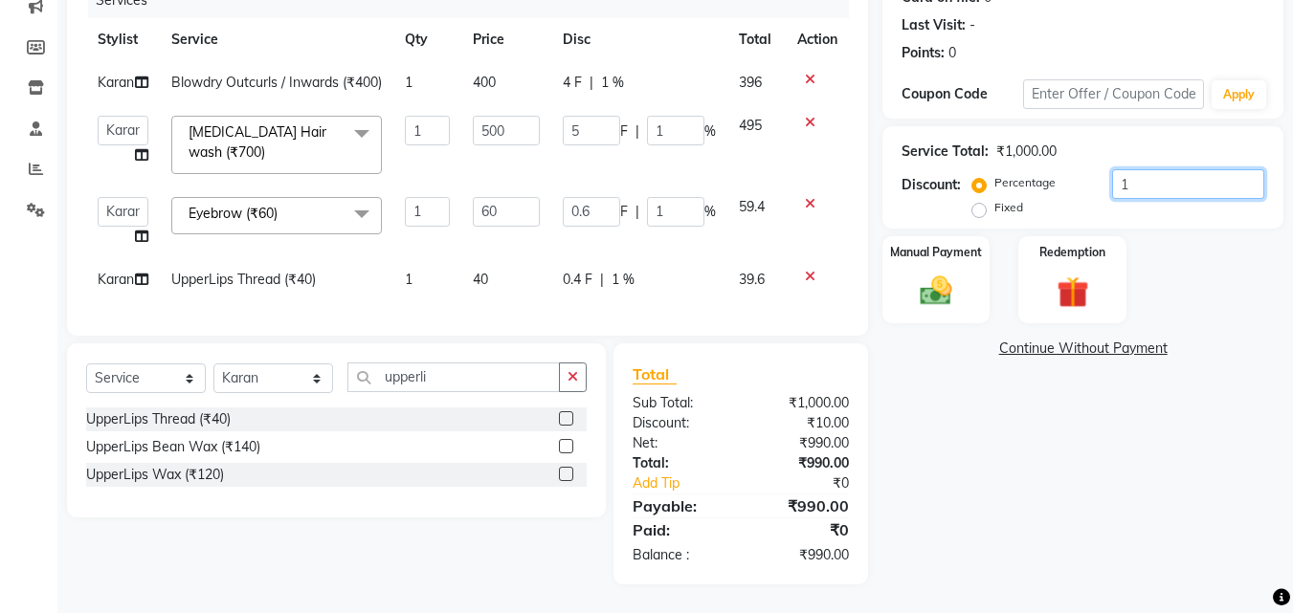
type input "6"
type input "10"
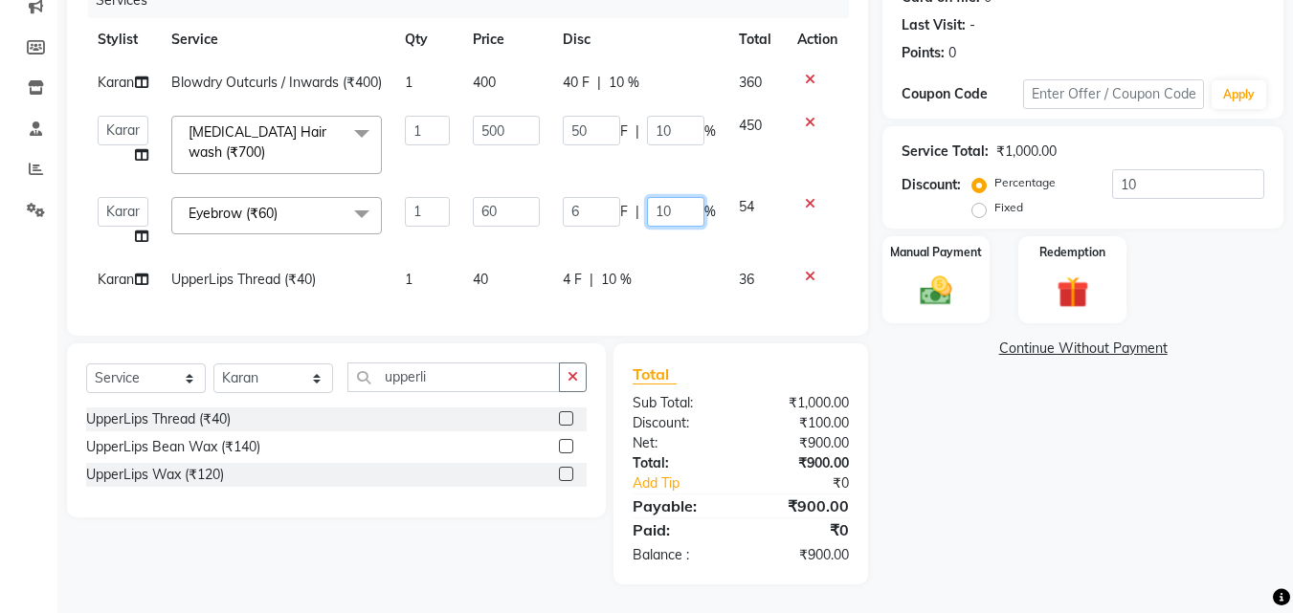
drag, startPoint x: 695, startPoint y: 185, endPoint x: 653, endPoint y: 184, distance: 41.2
click at [653, 197] on input "10" at bounding box center [675, 212] width 57 height 30
type input "0"
click at [665, 229] on tbody "Karan Blowdry Outcurls / Inwards (₹400) 1 400 40 F | 10 % 360 ABHISHEKH Jaya Sh…" at bounding box center [467, 181] width 763 height 240
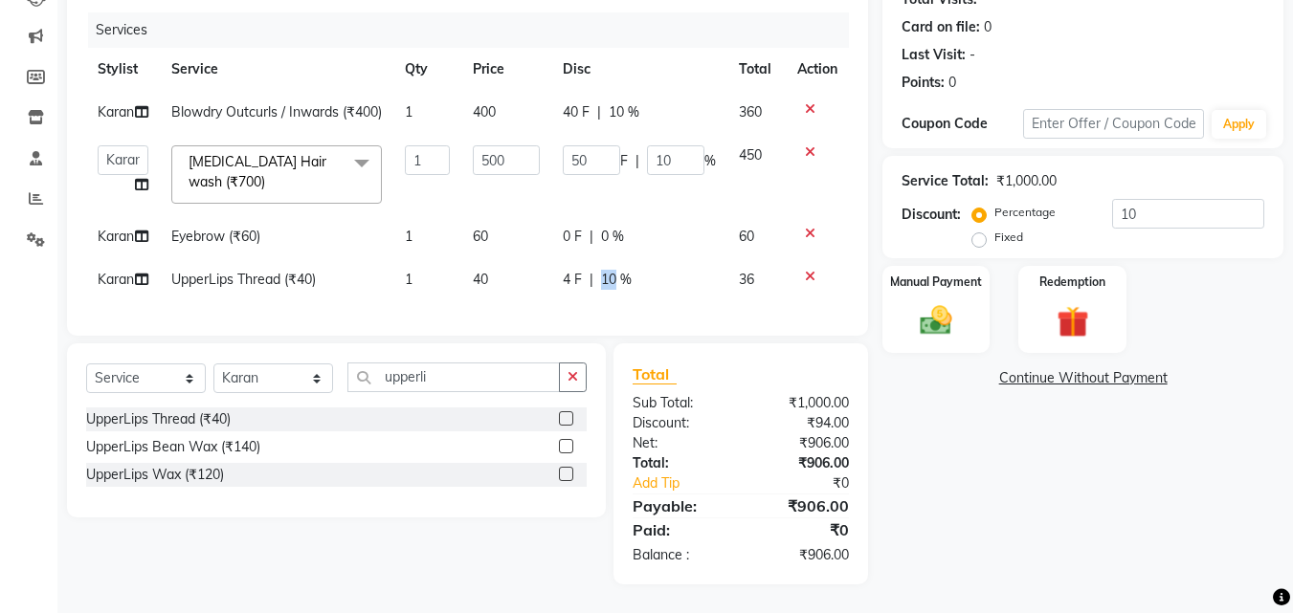
drag, startPoint x: 616, startPoint y: 242, endPoint x: 591, endPoint y: 242, distance: 24.9
click at [591, 270] on div "4 F | 10 %" at bounding box center [639, 280] width 153 height 20
select select "51203"
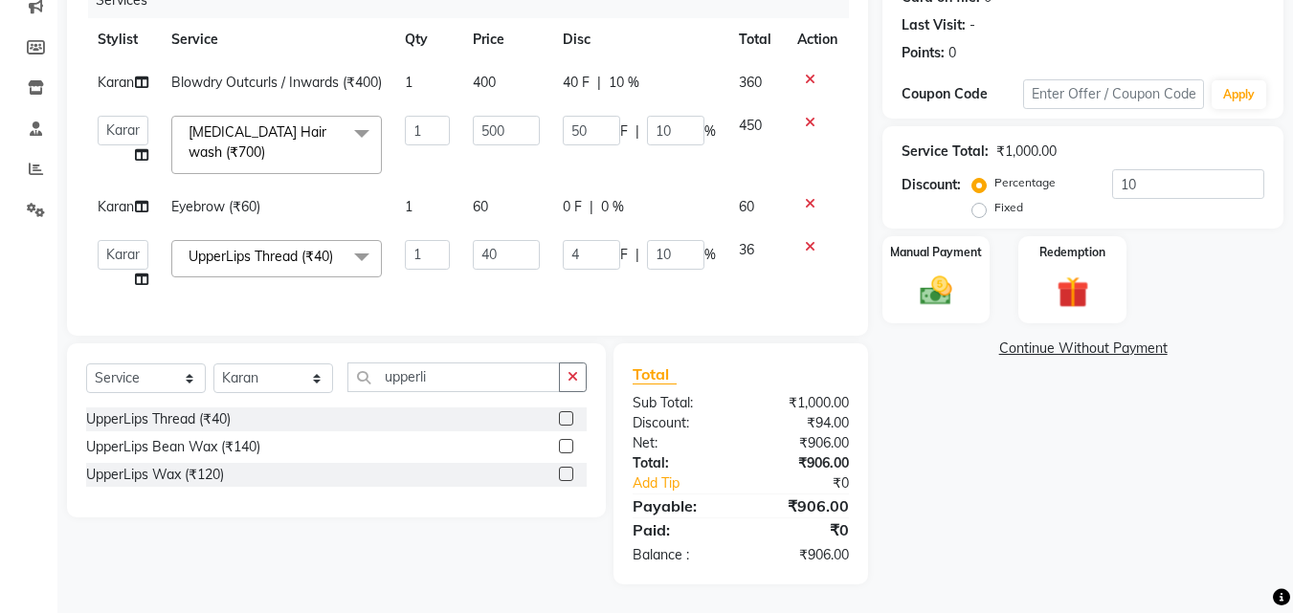
click at [680, 285] on td "4 F | 10 %" at bounding box center [639, 265] width 176 height 73
drag, startPoint x: 667, startPoint y: 242, endPoint x: 655, endPoint y: 243, distance: 11.5
click at [655, 243] on input "10" at bounding box center [675, 255] width 57 height 30
type input "0"
click at [999, 377] on div "Name: Priya Gandhi Membership: No Active Membership Total Visits: Card on file:…" at bounding box center [1089, 237] width 415 height 696
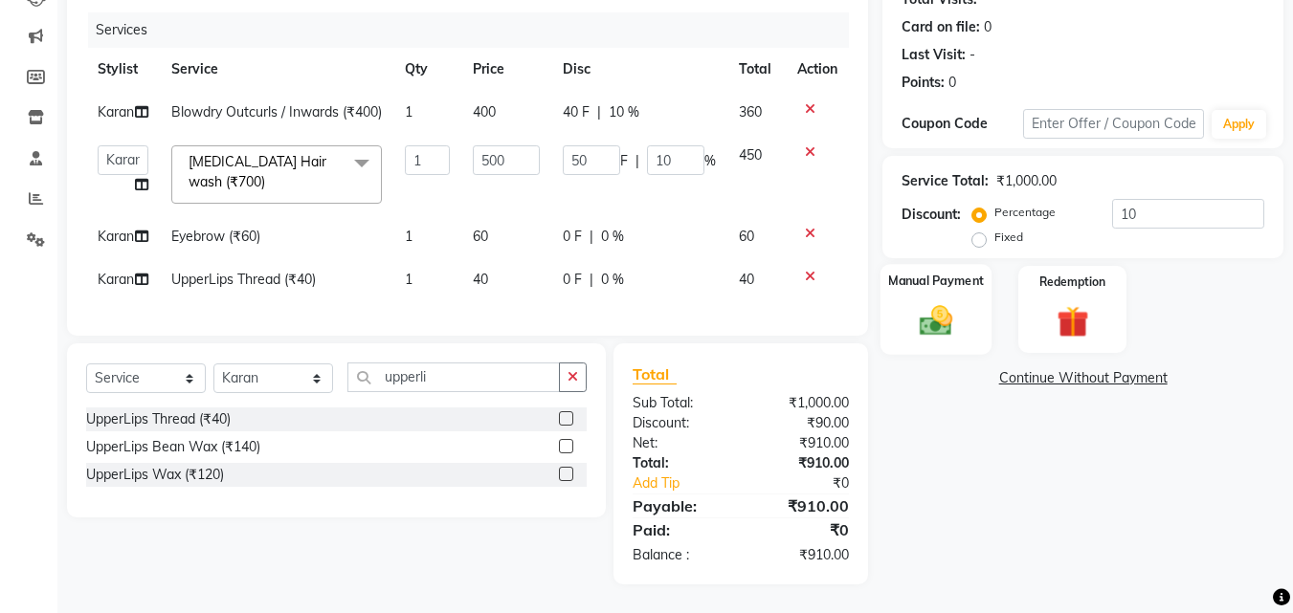
click at [973, 264] on div "Manual Payment" at bounding box center [936, 309] width 112 height 91
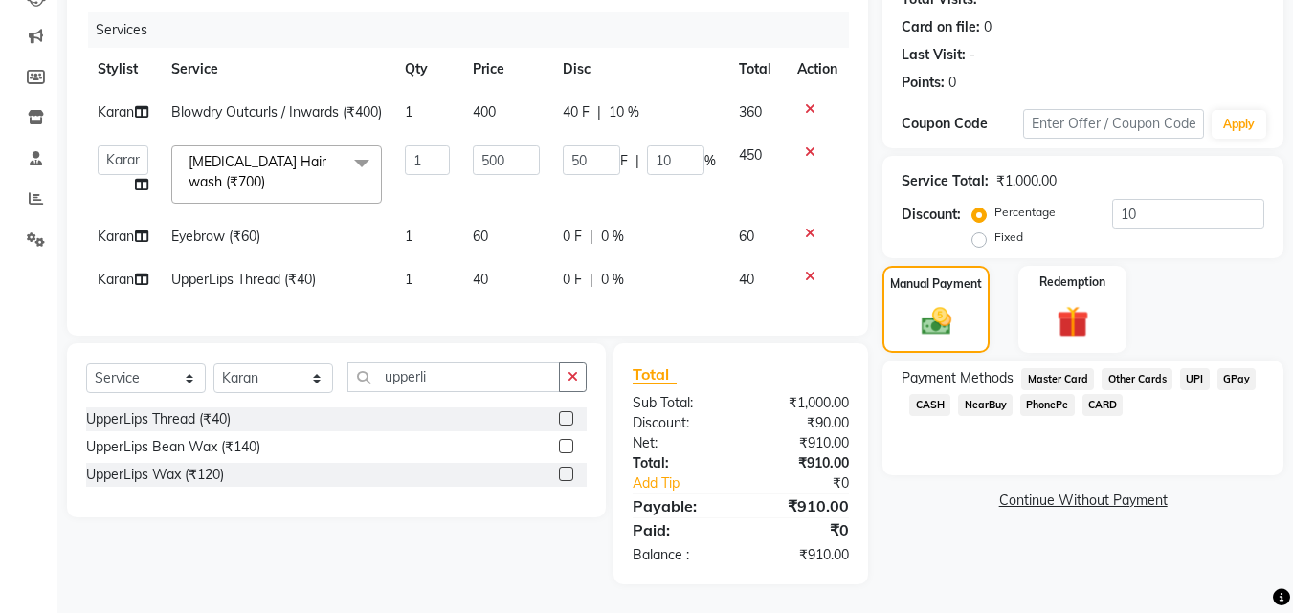
click at [1227, 368] on span "GPay" at bounding box center [1236, 379] width 39 height 22
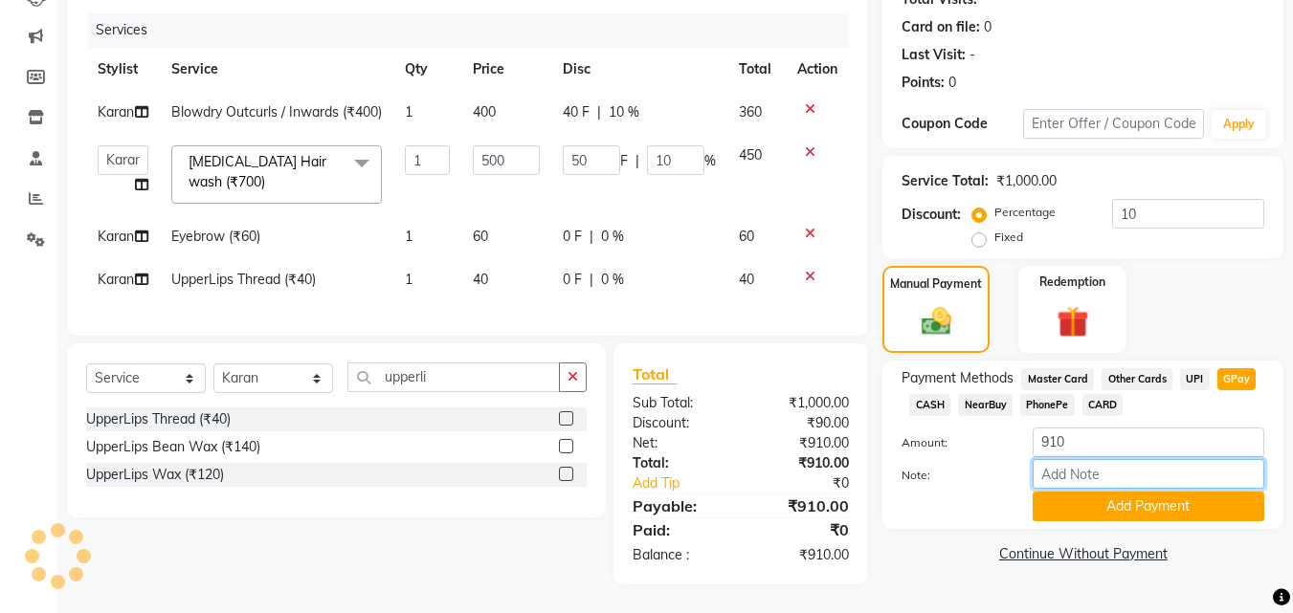
click at [1105, 459] on input "Note:" at bounding box center [1148, 474] width 232 height 30
type input "90 rs casback 10%"
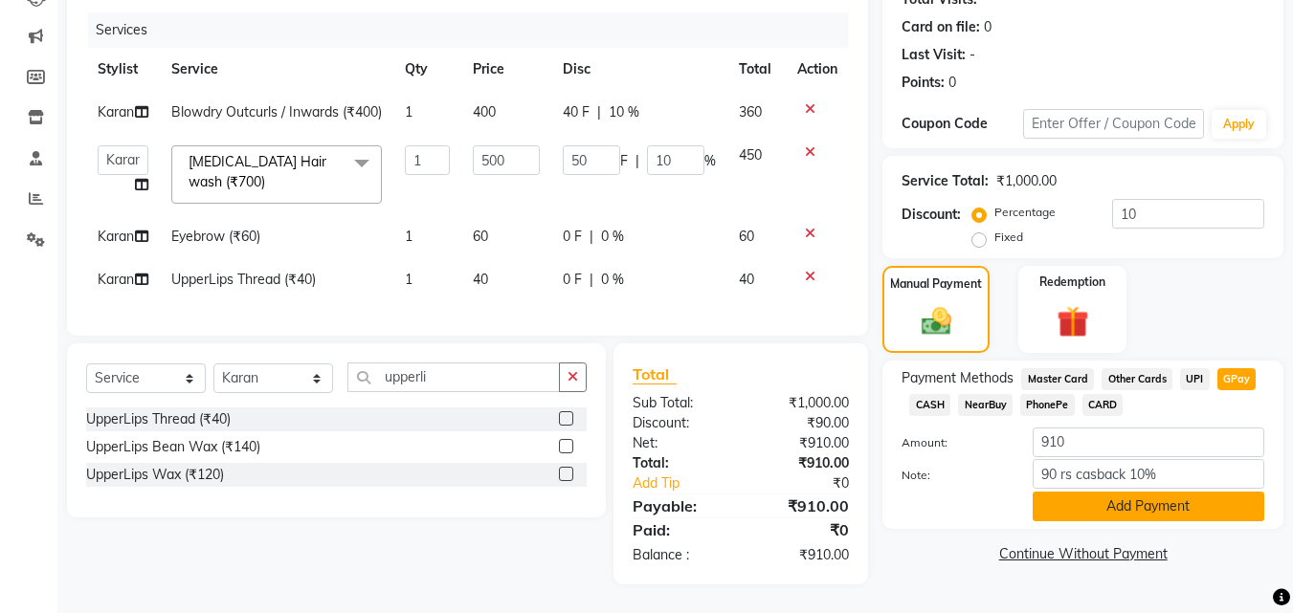
click at [1131, 492] on button "Add Payment" at bounding box center [1148, 507] width 232 height 30
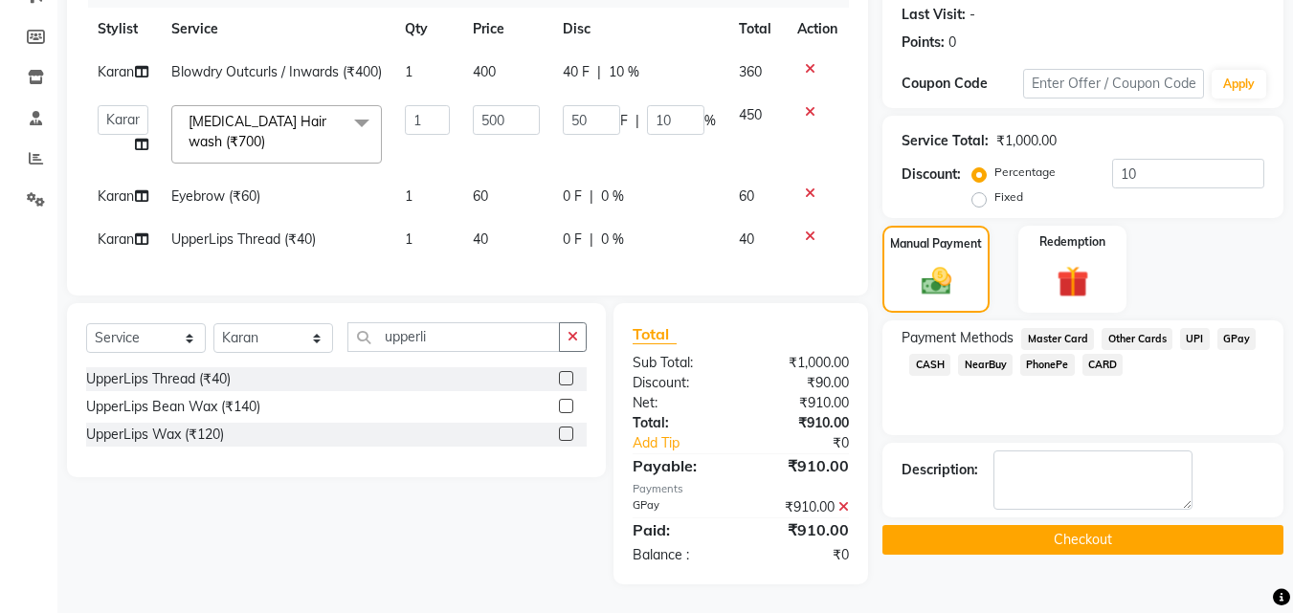
scroll to position [340, 0]
click at [1120, 525] on button "Checkout" at bounding box center [1082, 540] width 401 height 30
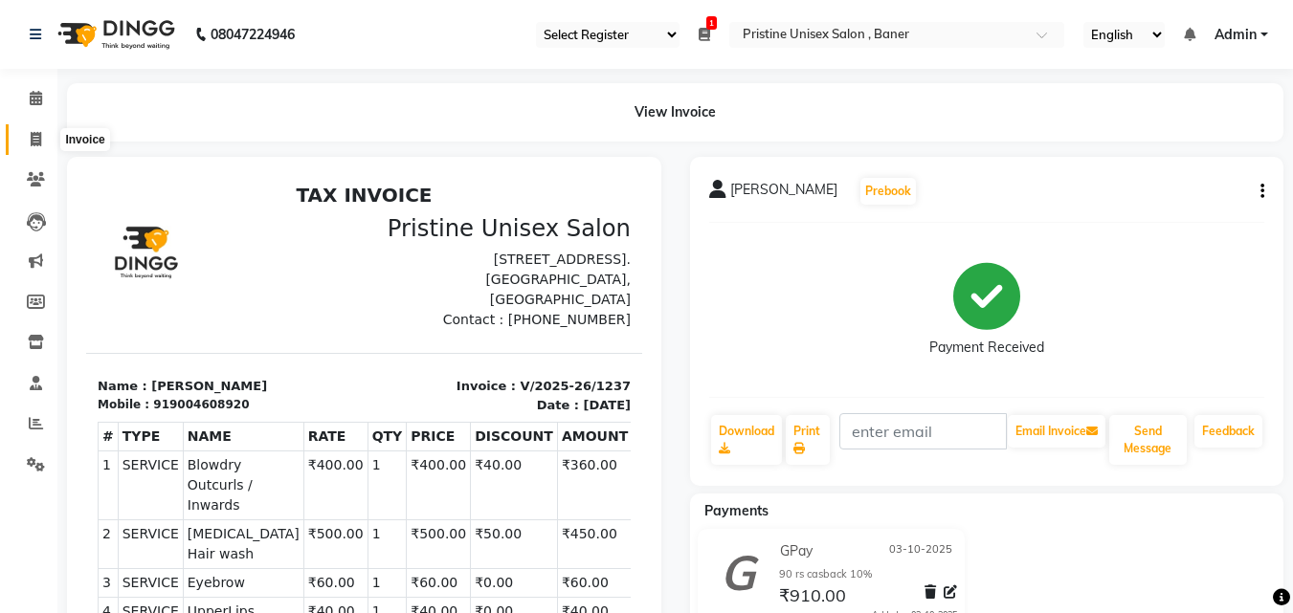
click at [41, 143] on icon at bounding box center [36, 139] width 11 height 14
select select "service"
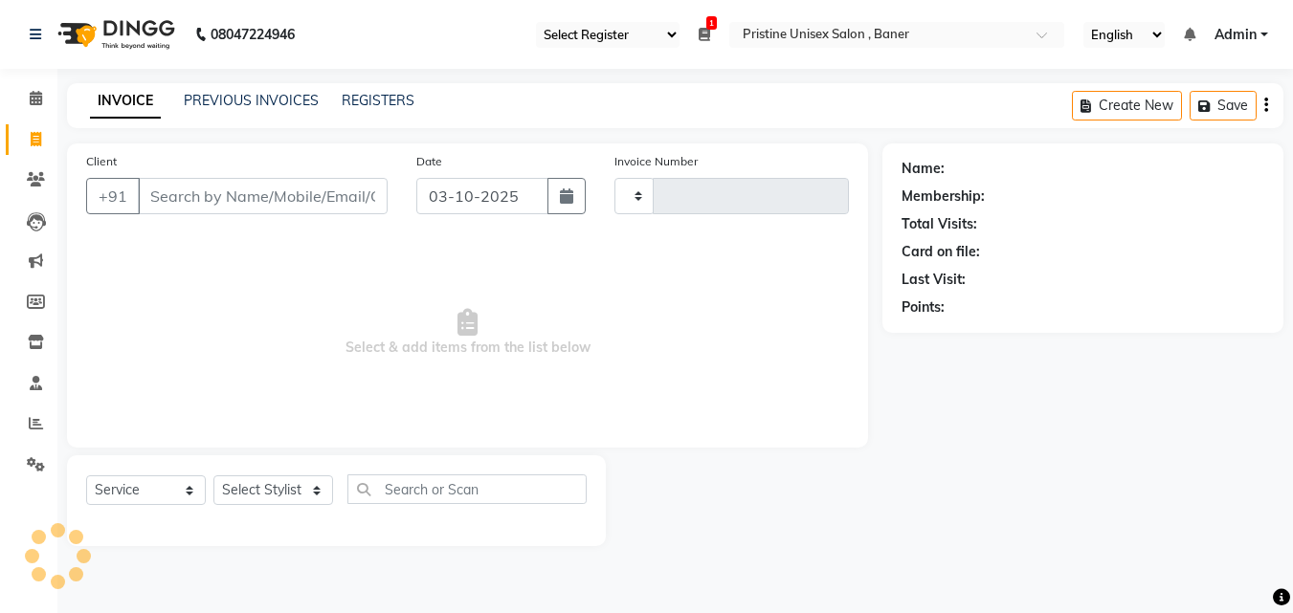
type input "1238"
select select "6610"
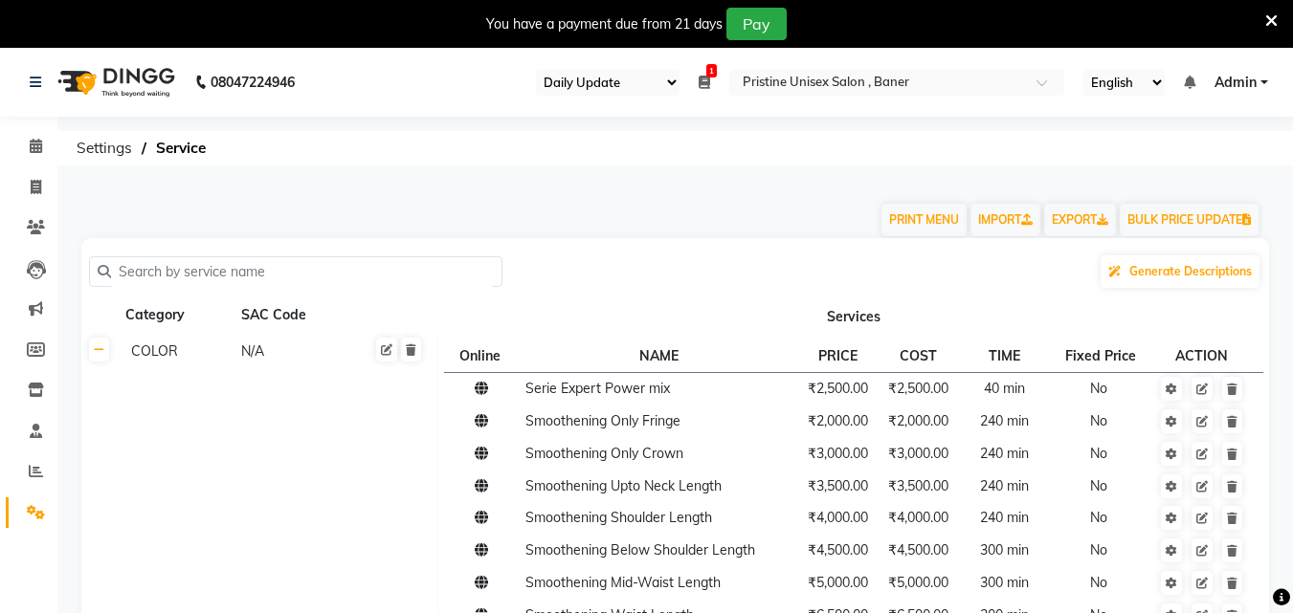
select select "110"
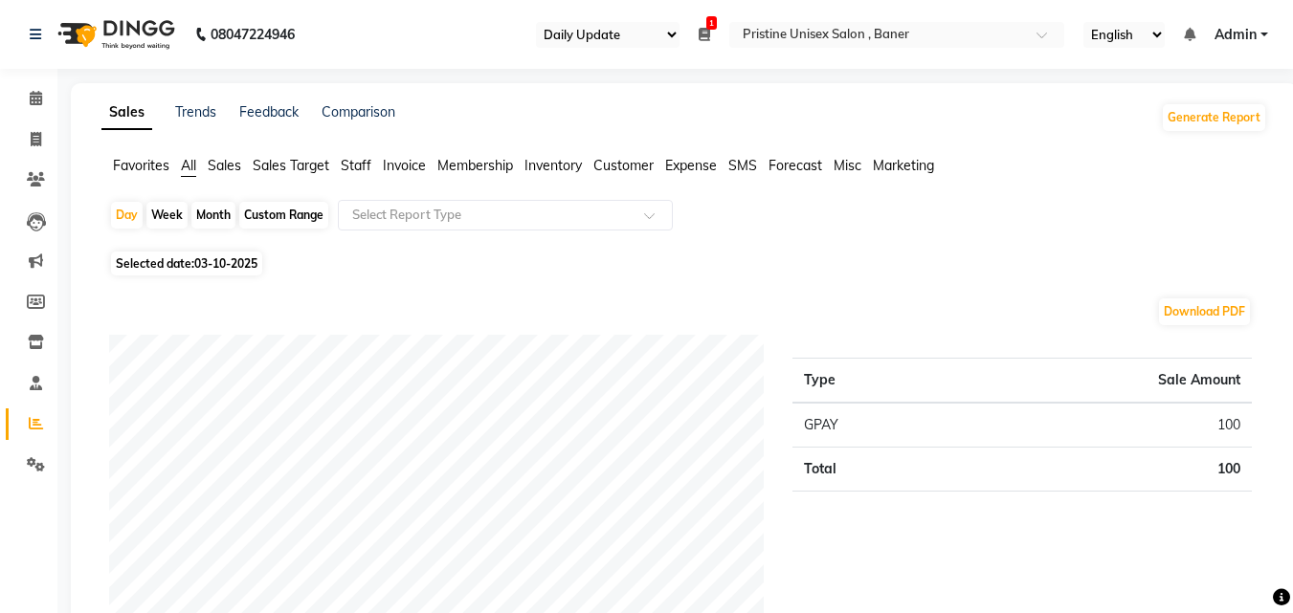
select select "110"
click at [37, 141] on icon at bounding box center [36, 139] width 11 height 14
select select "6610"
select select "service"
